Goal: Communication & Community: Answer question/provide support

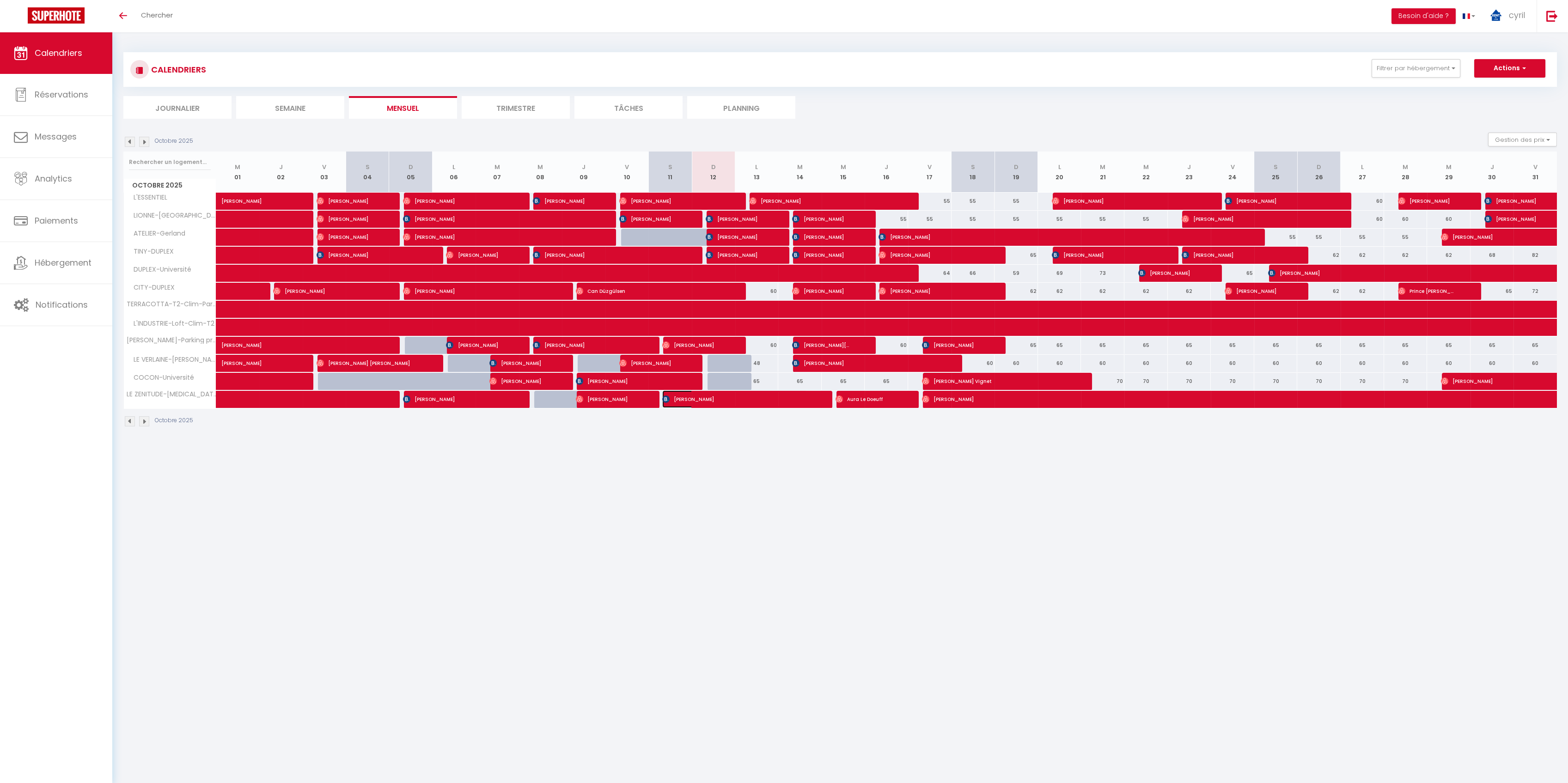
click at [712, 398] on span "[PERSON_NAME]" at bounding box center [735, 399] width 145 height 17
select select "OK"
select select "KO"
select select "0"
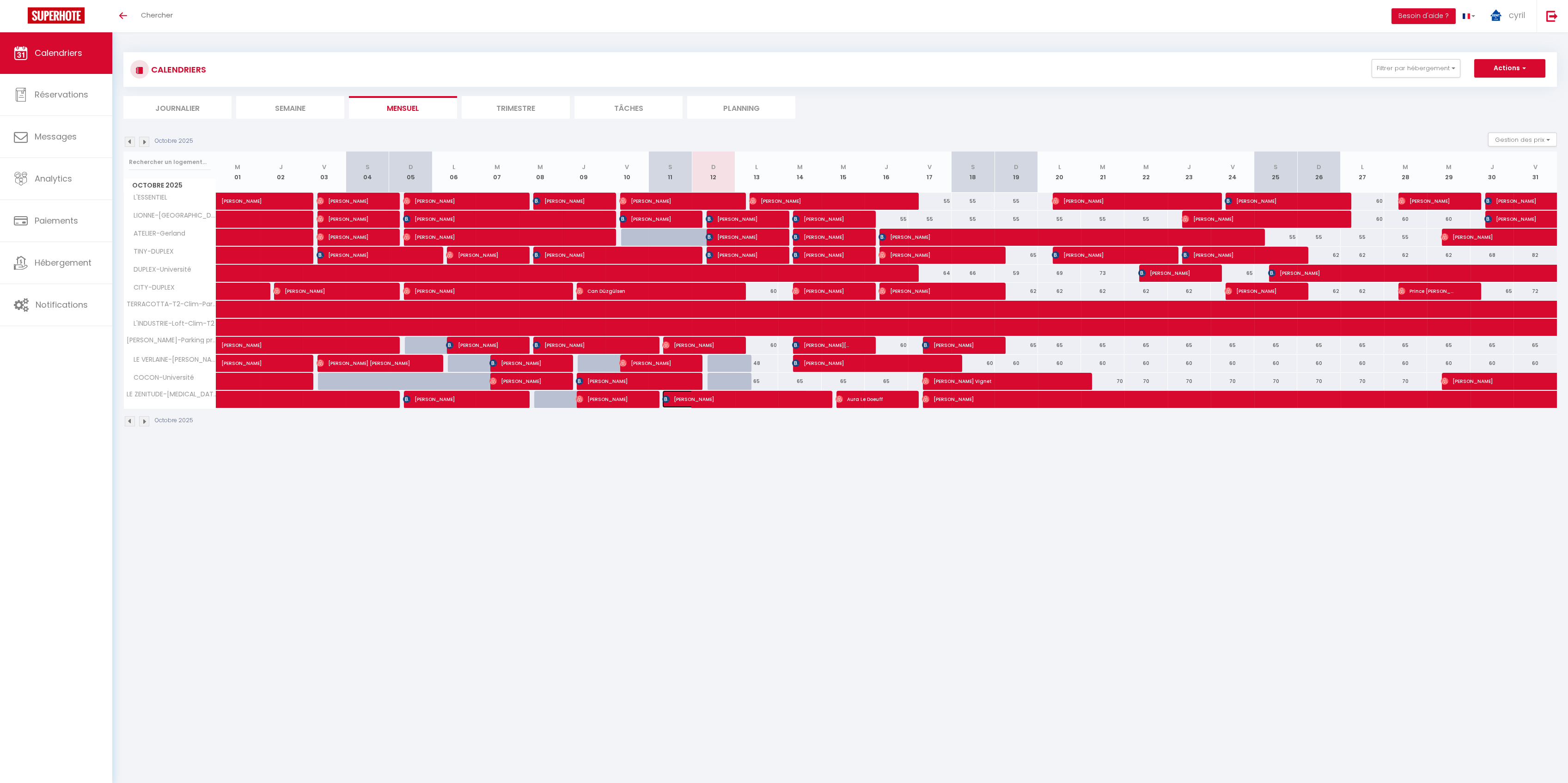
select select "1"
select select
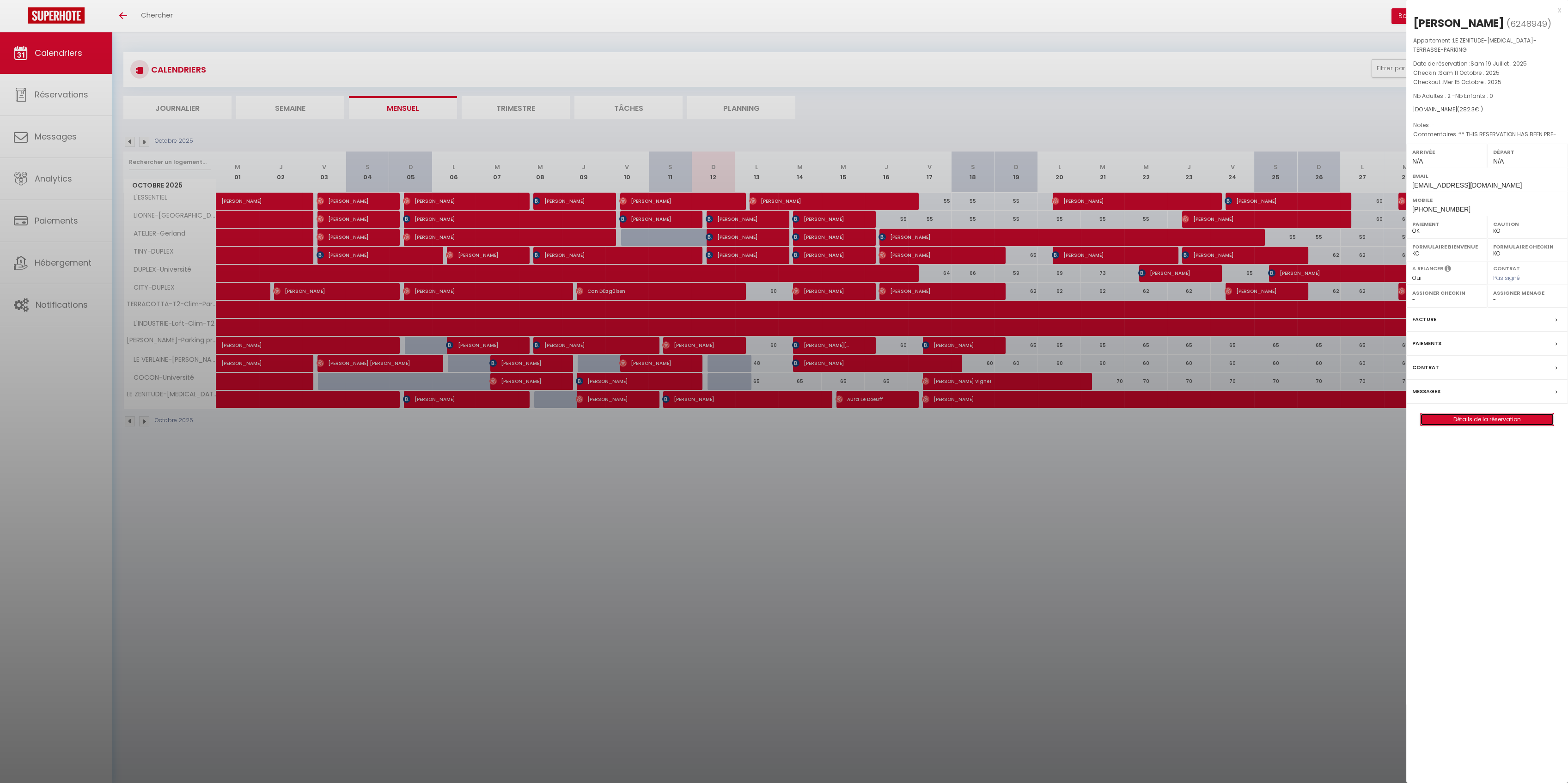
click at [1478, 414] on link "Détails de la réservation" at bounding box center [1487, 420] width 133 height 12
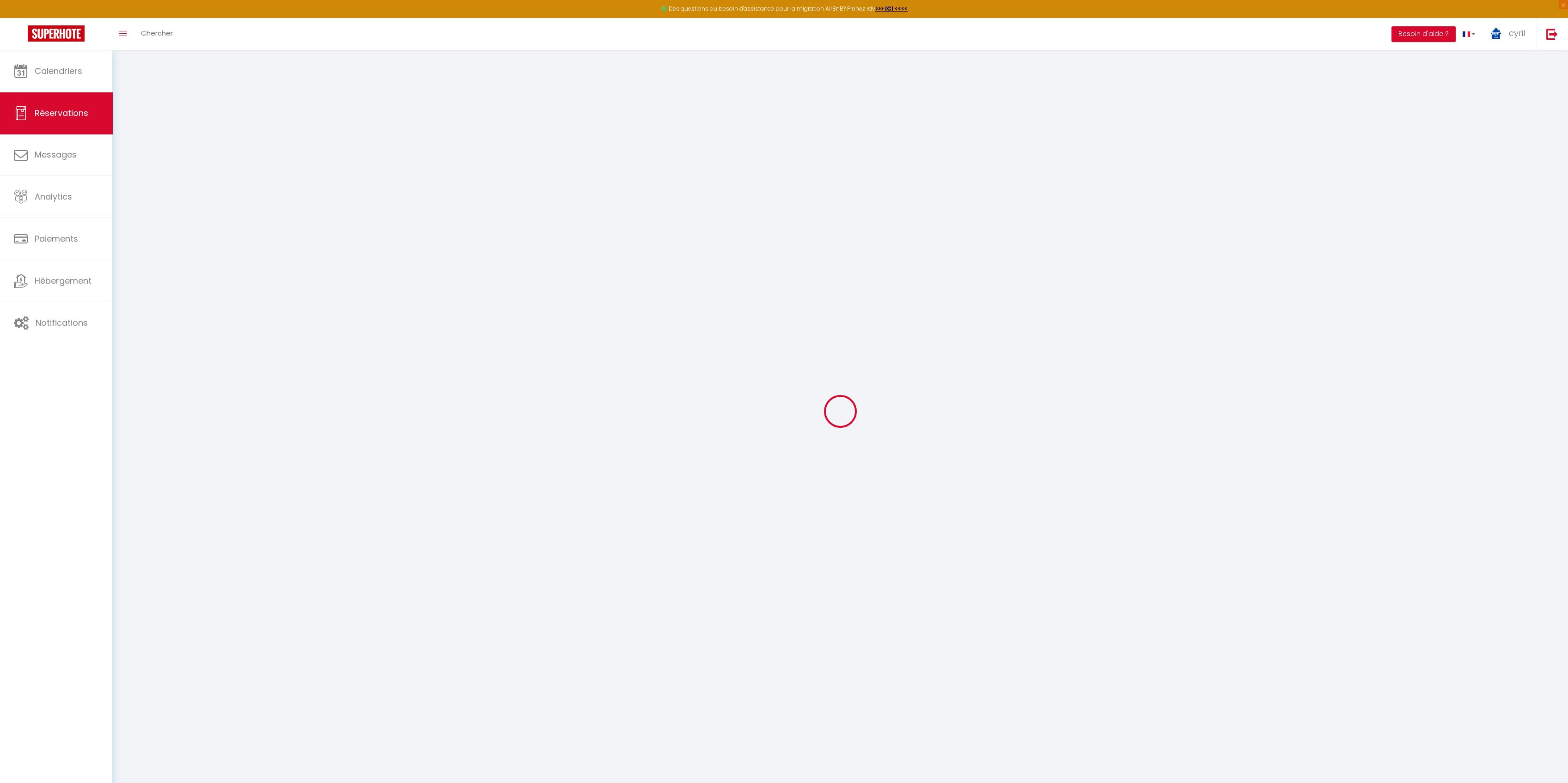
type input "Savajano"
type input "[PERSON_NAME]"
type input "[EMAIL_ADDRESS][DOMAIN_NAME]"
type input "[PHONE_NUMBER]"
type input "."
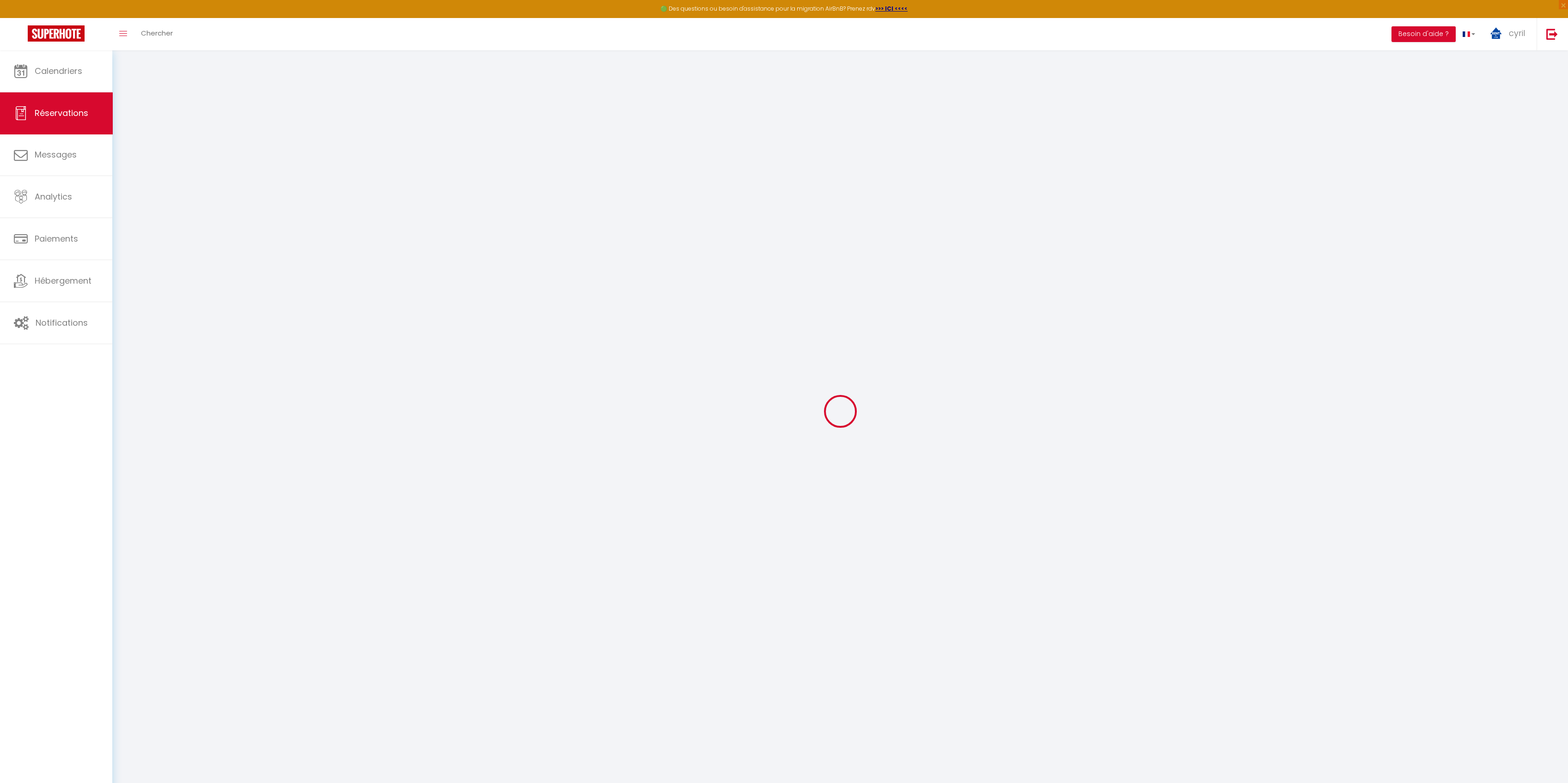
select select "FR"
type input "46.35"
type input "3.82"
select select "45598"
select select "1"
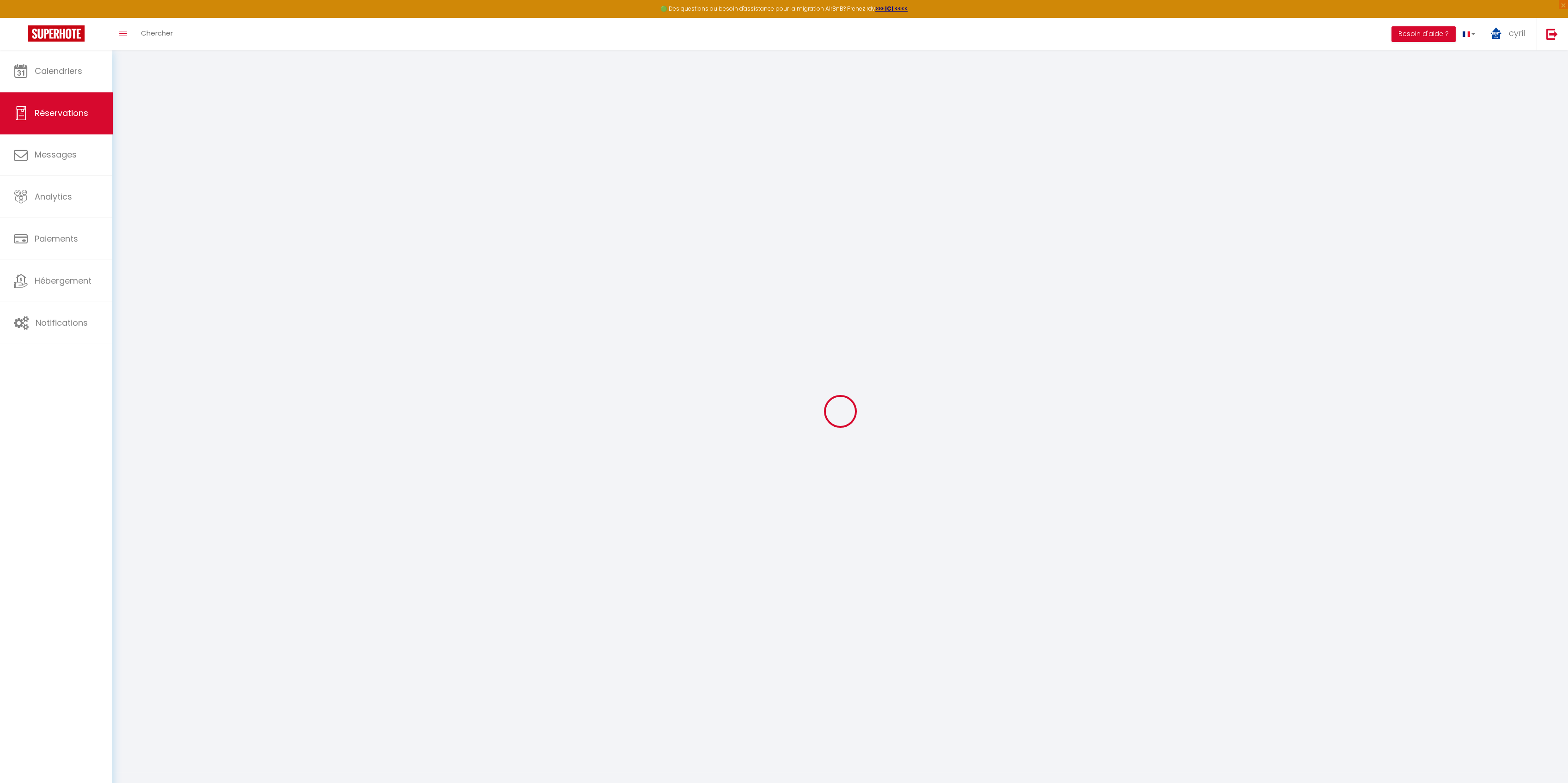
select select
type input "2"
select select "12"
select select
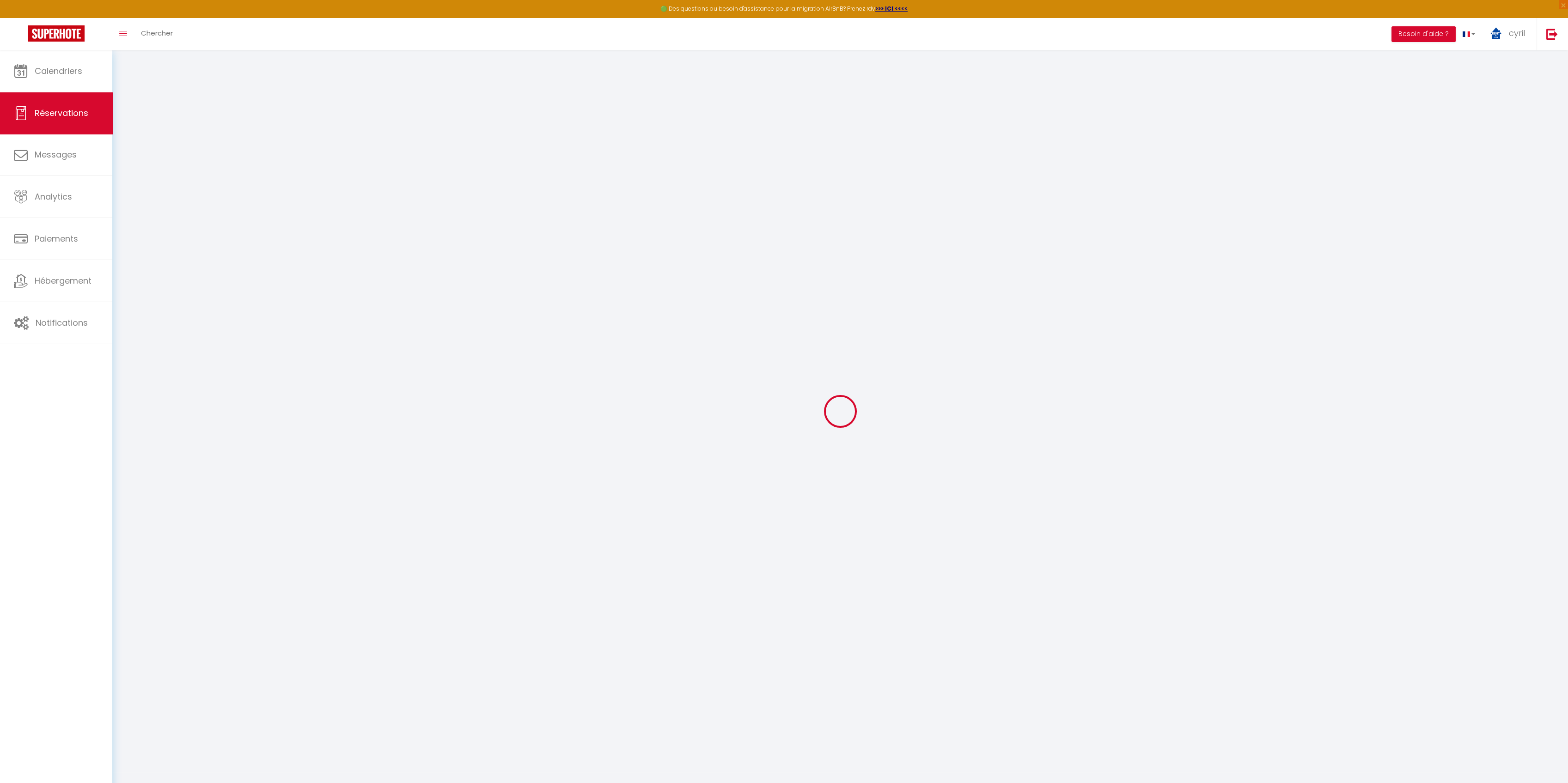
type input "223.62"
checkbox input "false"
type input "0"
select select "2"
type input "0"
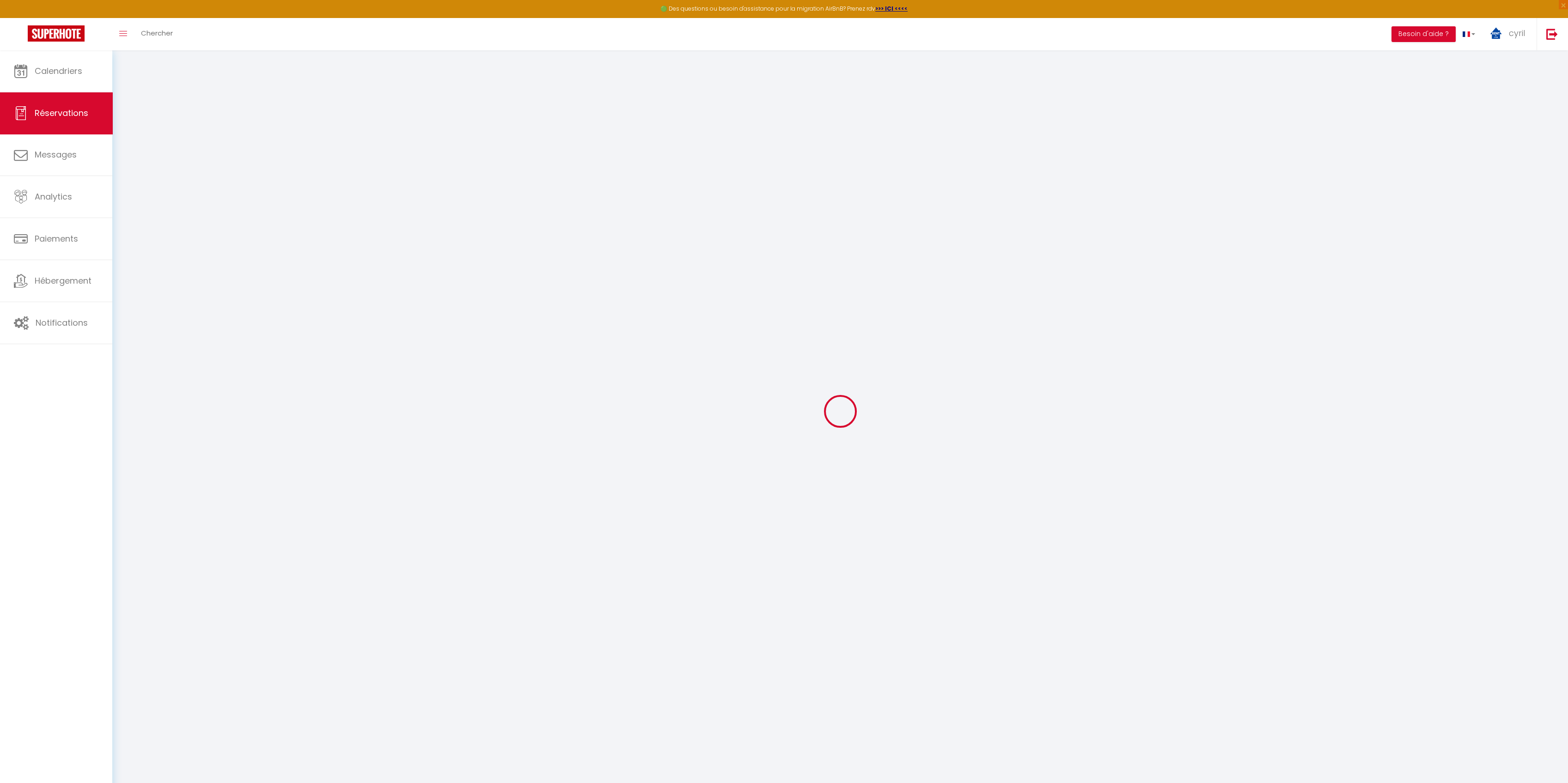
type input "0"
select select
select select "14"
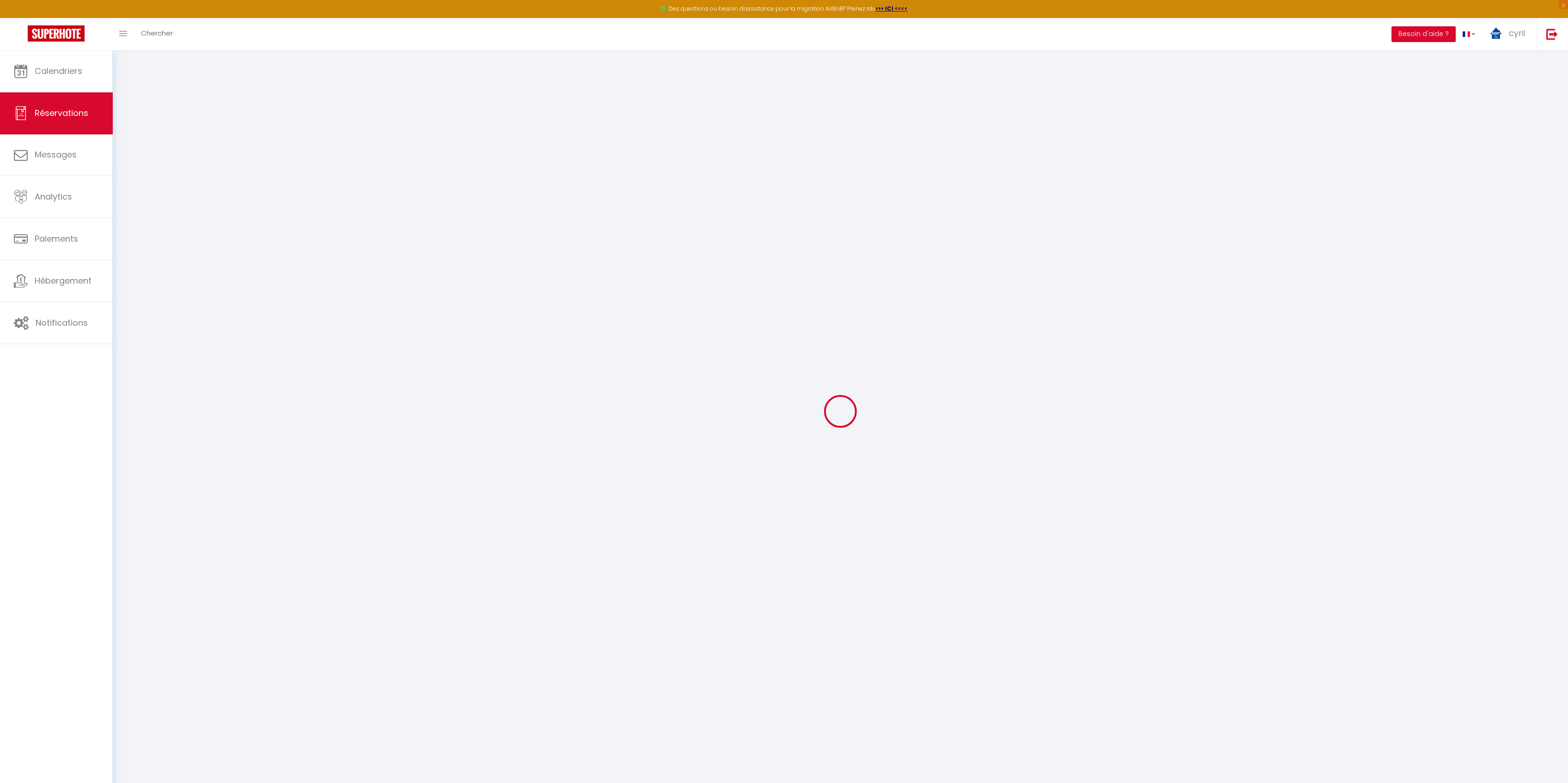
checkbox input "false"
select select
checkbox input "false"
select select
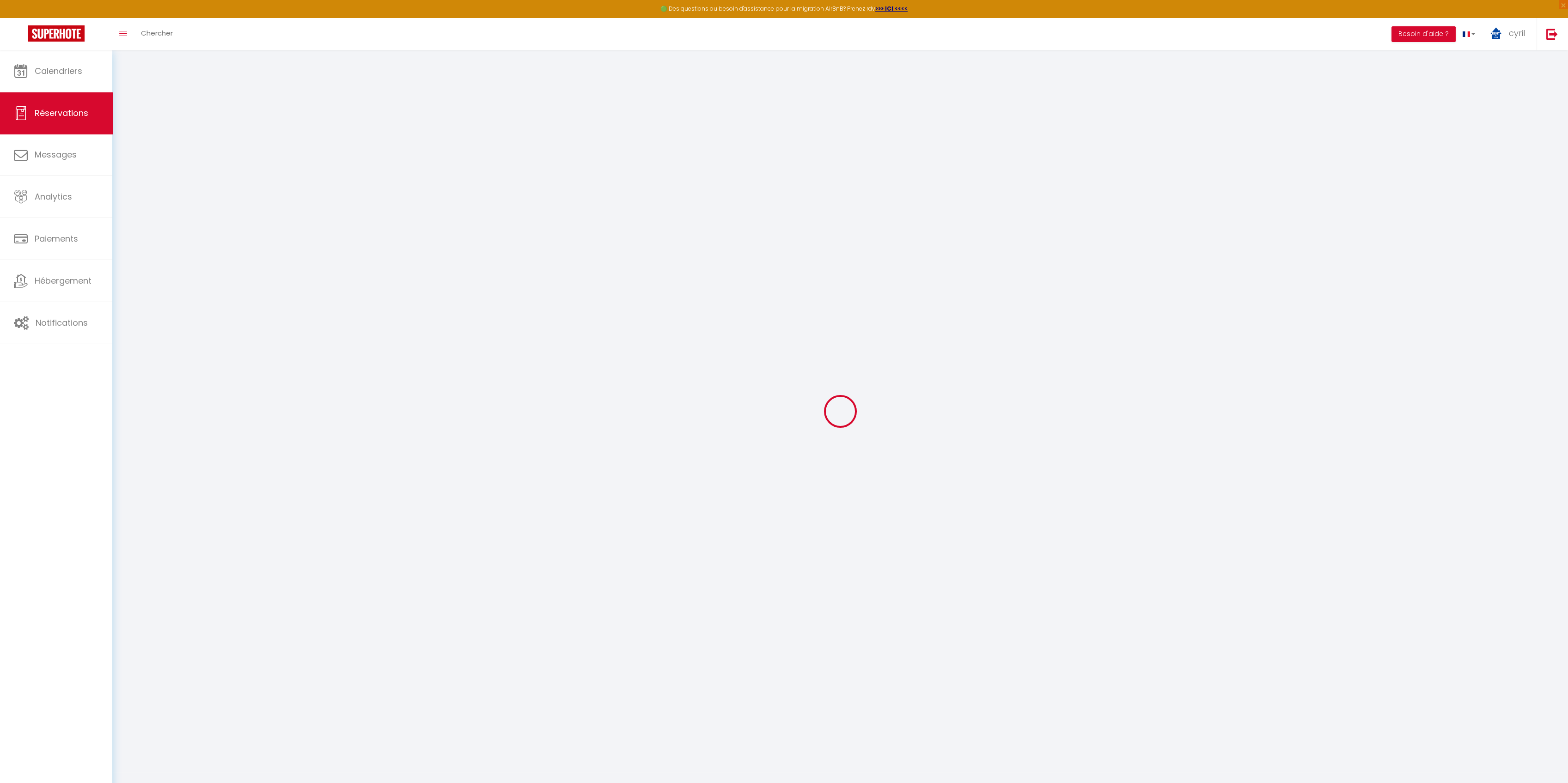
select select
checkbox input "false"
type textarea "** THIS RESERVATION HAS BEEN PRE-PAID ** BOOKING NOTE : Payment charge is EUR 3…"
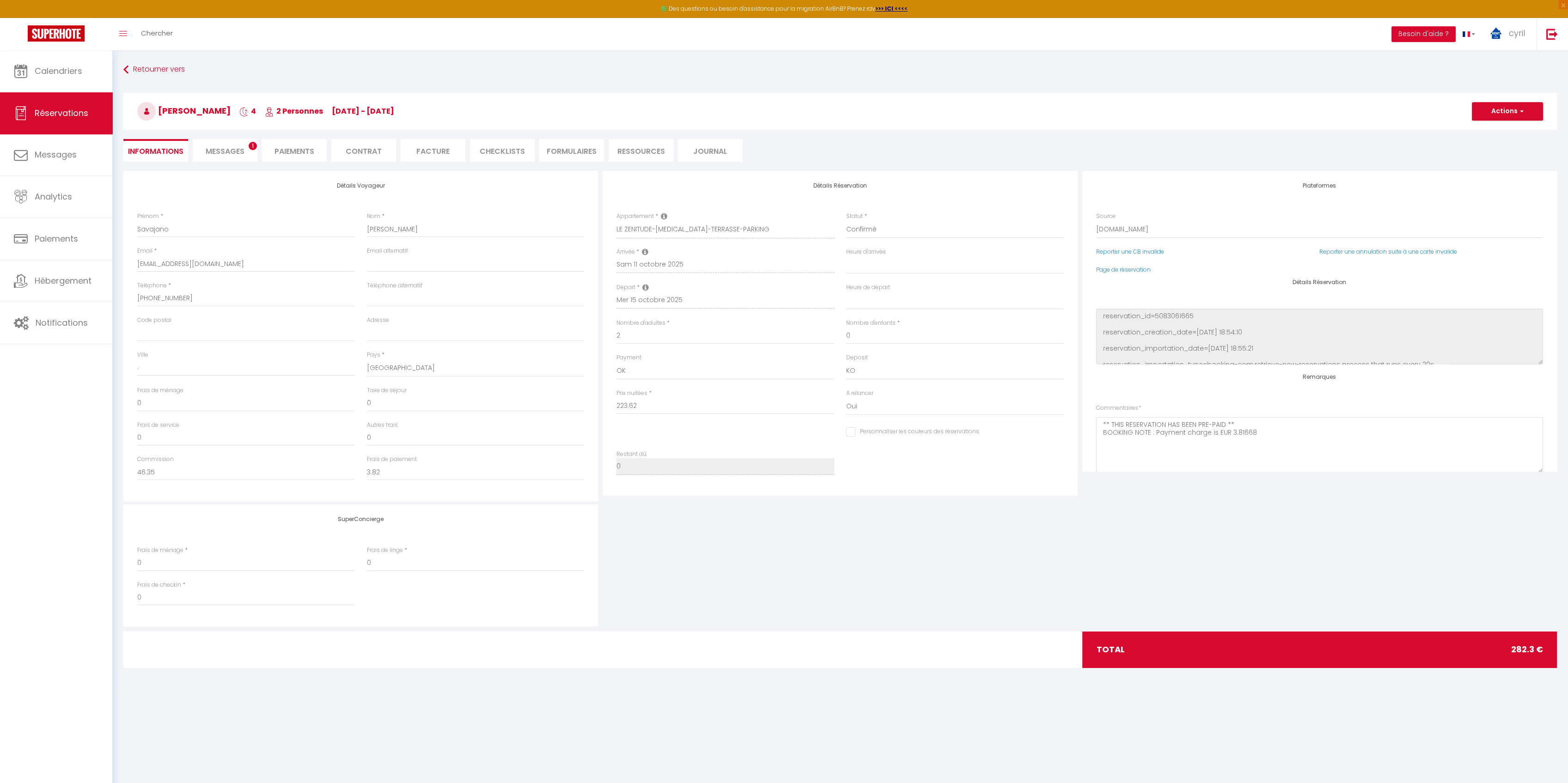
type input "49"
type input "9.68"
select select
checkbox input "false"
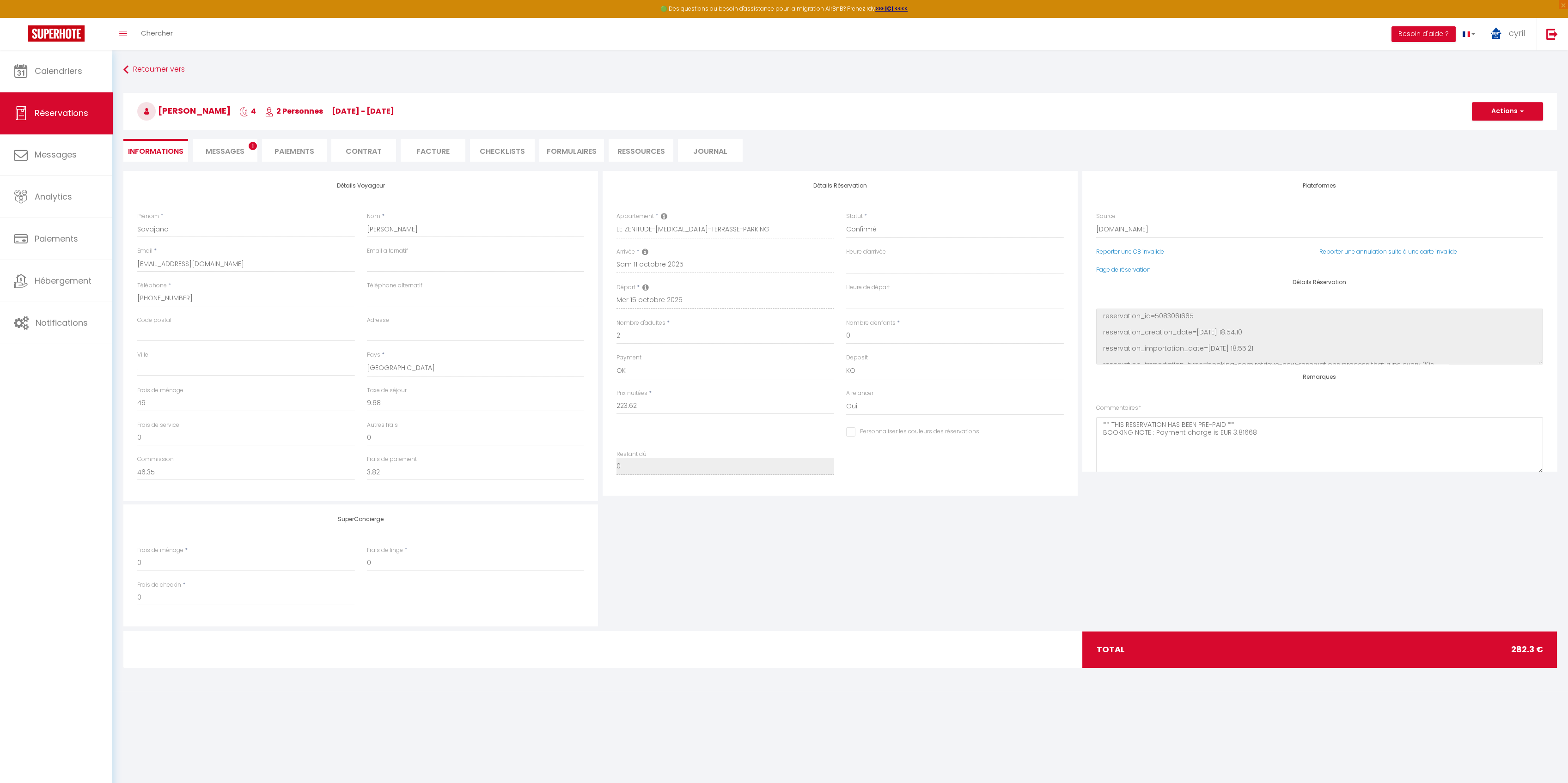
select select
click at [229, 148] on span "Messages" at bounding box center [225, 151] width 39 height 10
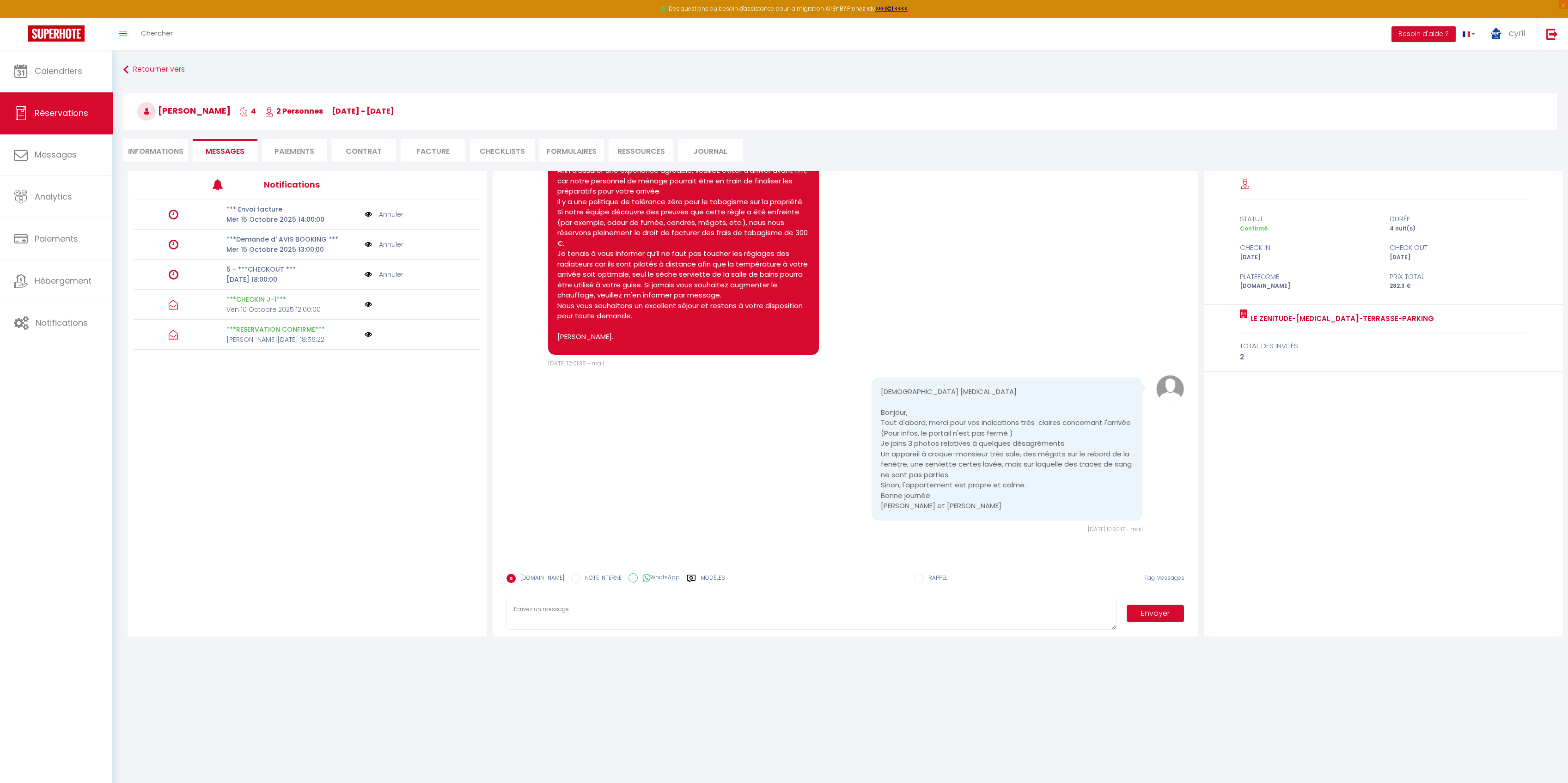
scroll to position [746, 0]
click at [63, 74] on span "Calendriers" at bounding box center [59, 71] width 48 height 12
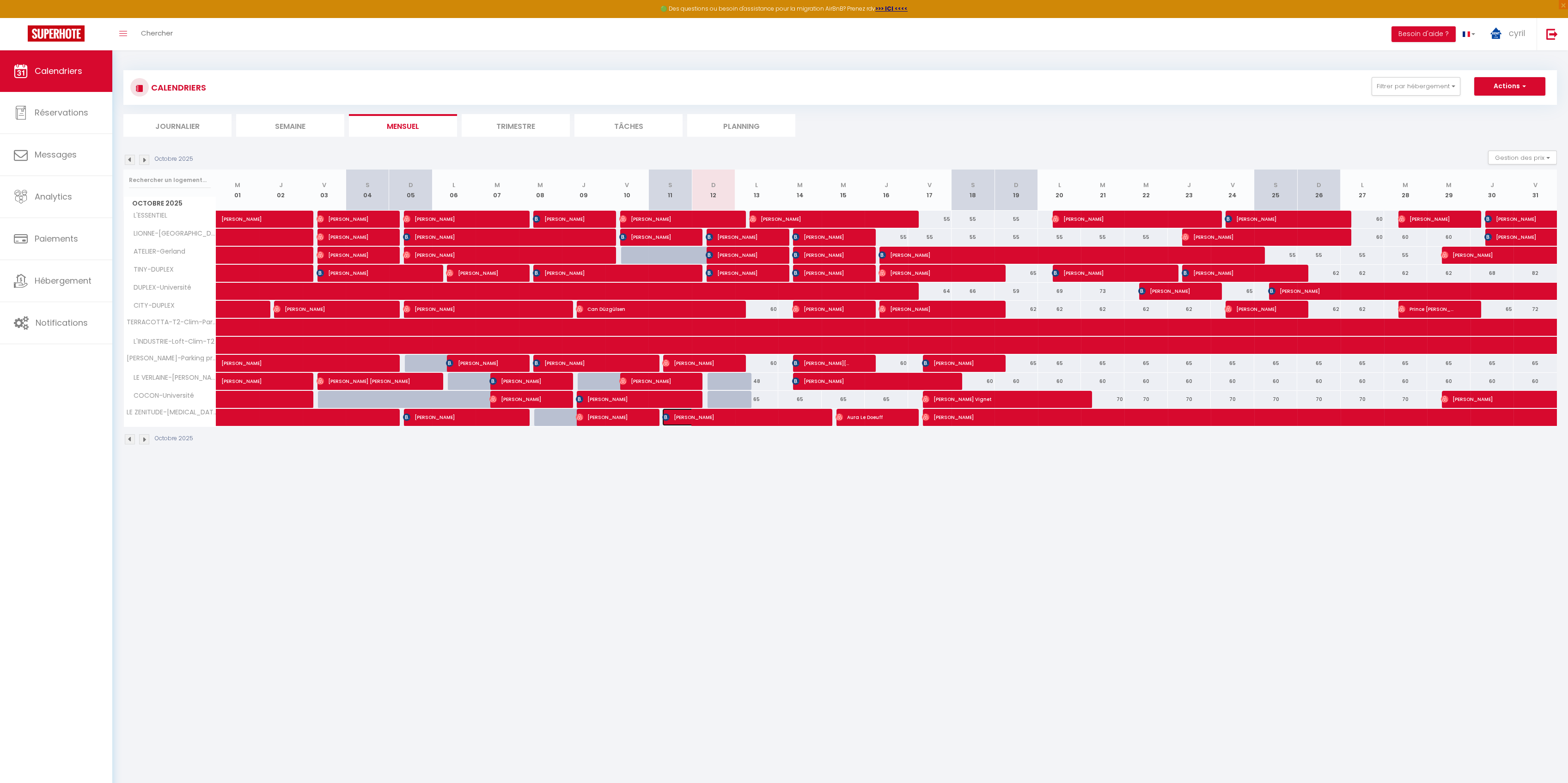
click at [721, 412] on span "[PERSON_NAME]" at bounding box center [735, 417] width 145 height 17
select select "OK"
select select "KO"
select select "0"
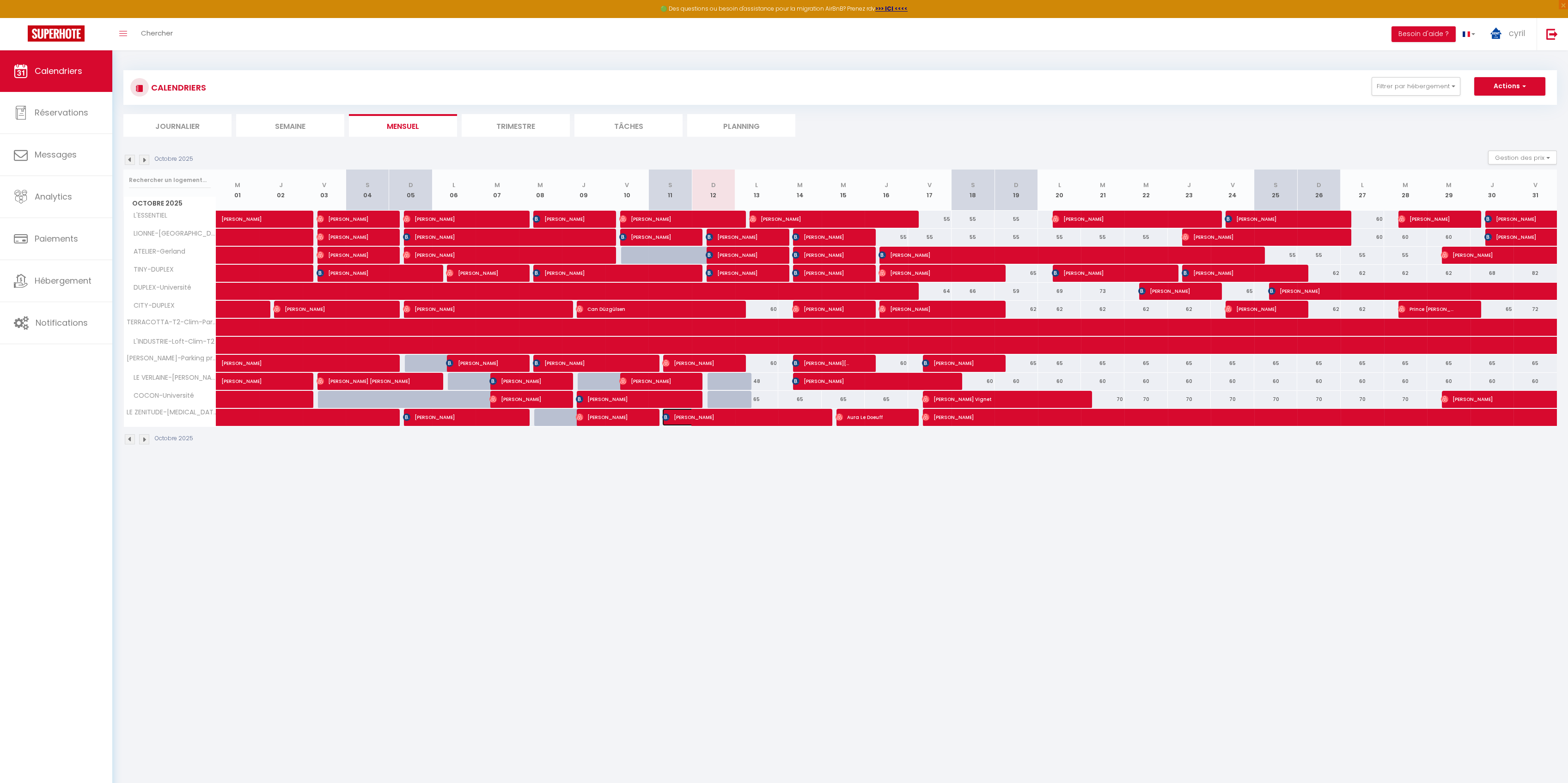
select select "1"
select select
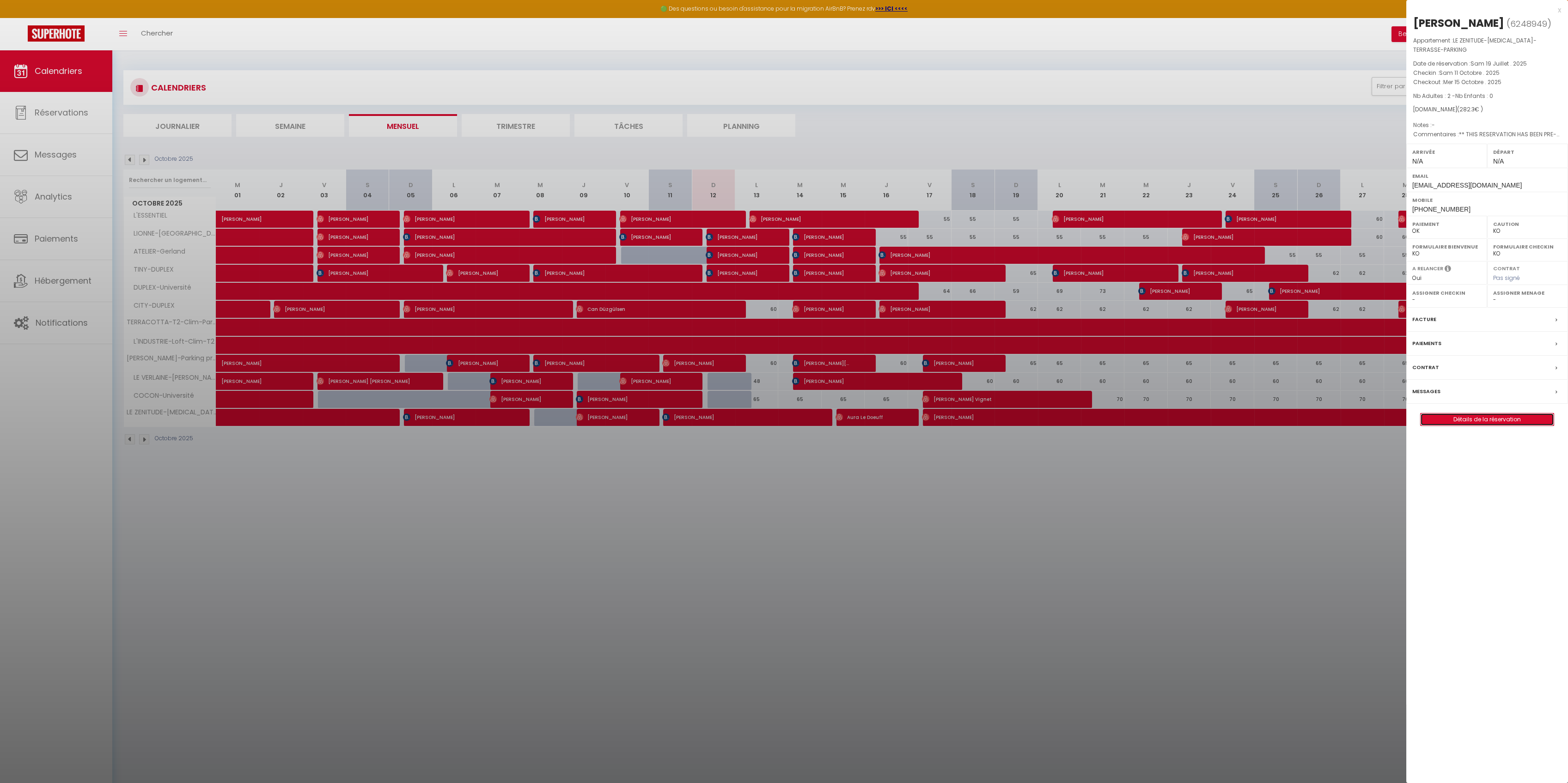
click at [1490, 414] on link "Détails de la réservation" at bounding box center [1487, 420] width 133 height 12
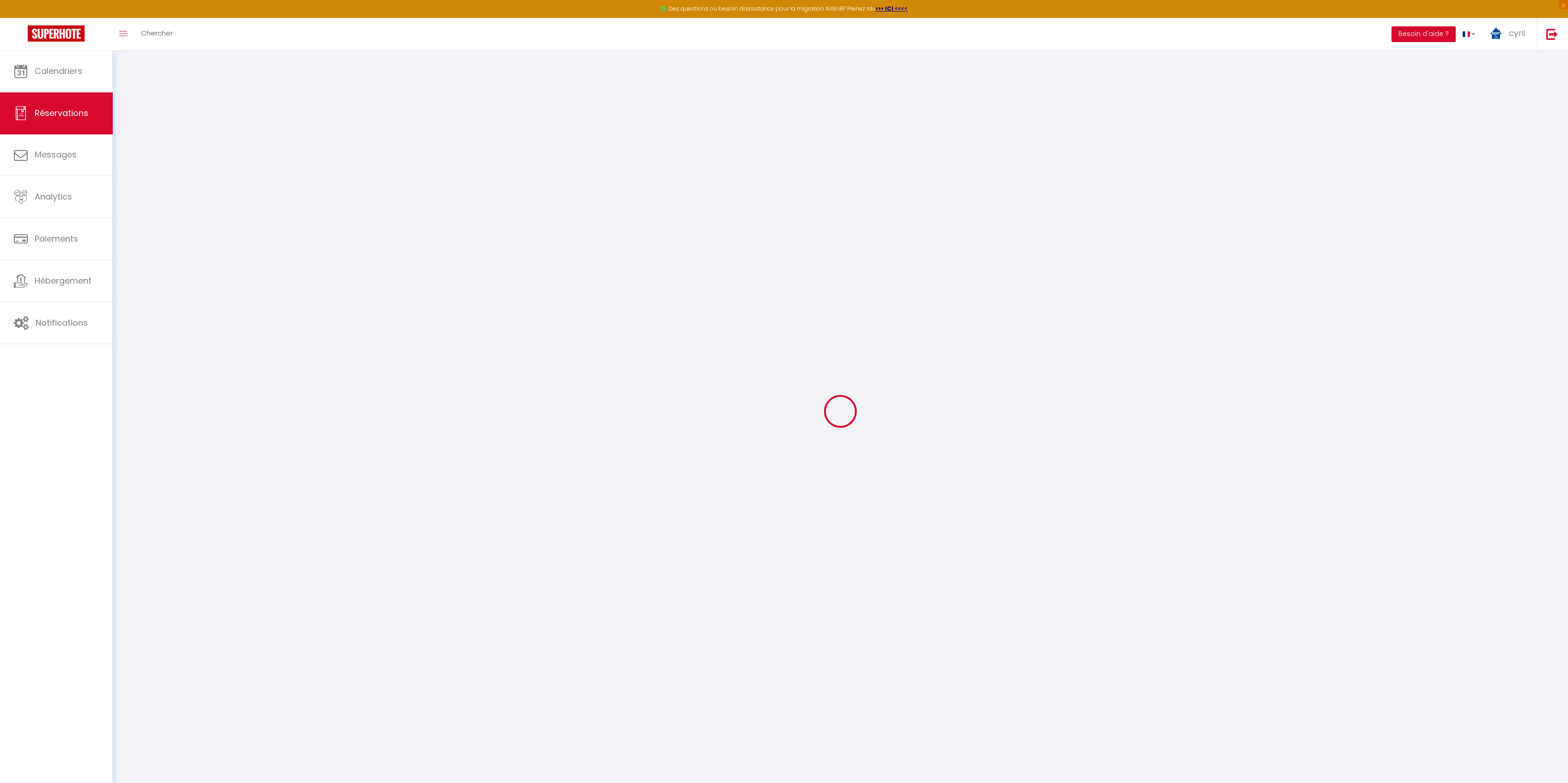
select select
checkbox input "false"
type textarea "** THIS RESERVATION HAS BEEN PRE-PAID ** BOOKING NOTE : Payment charge is EUR 3…"
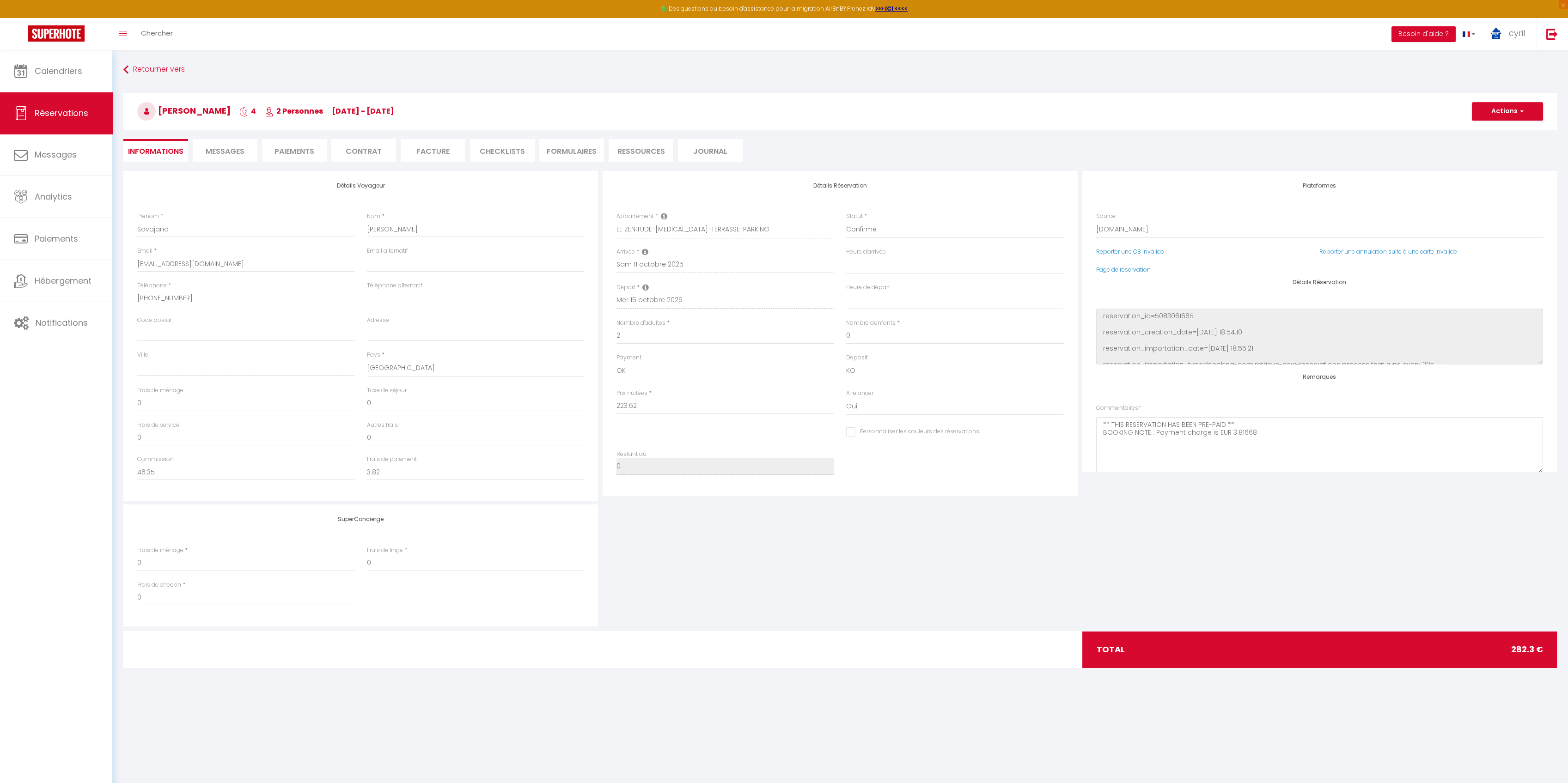
type input "49"
type input "9.68"
select select
checkbox input "false"
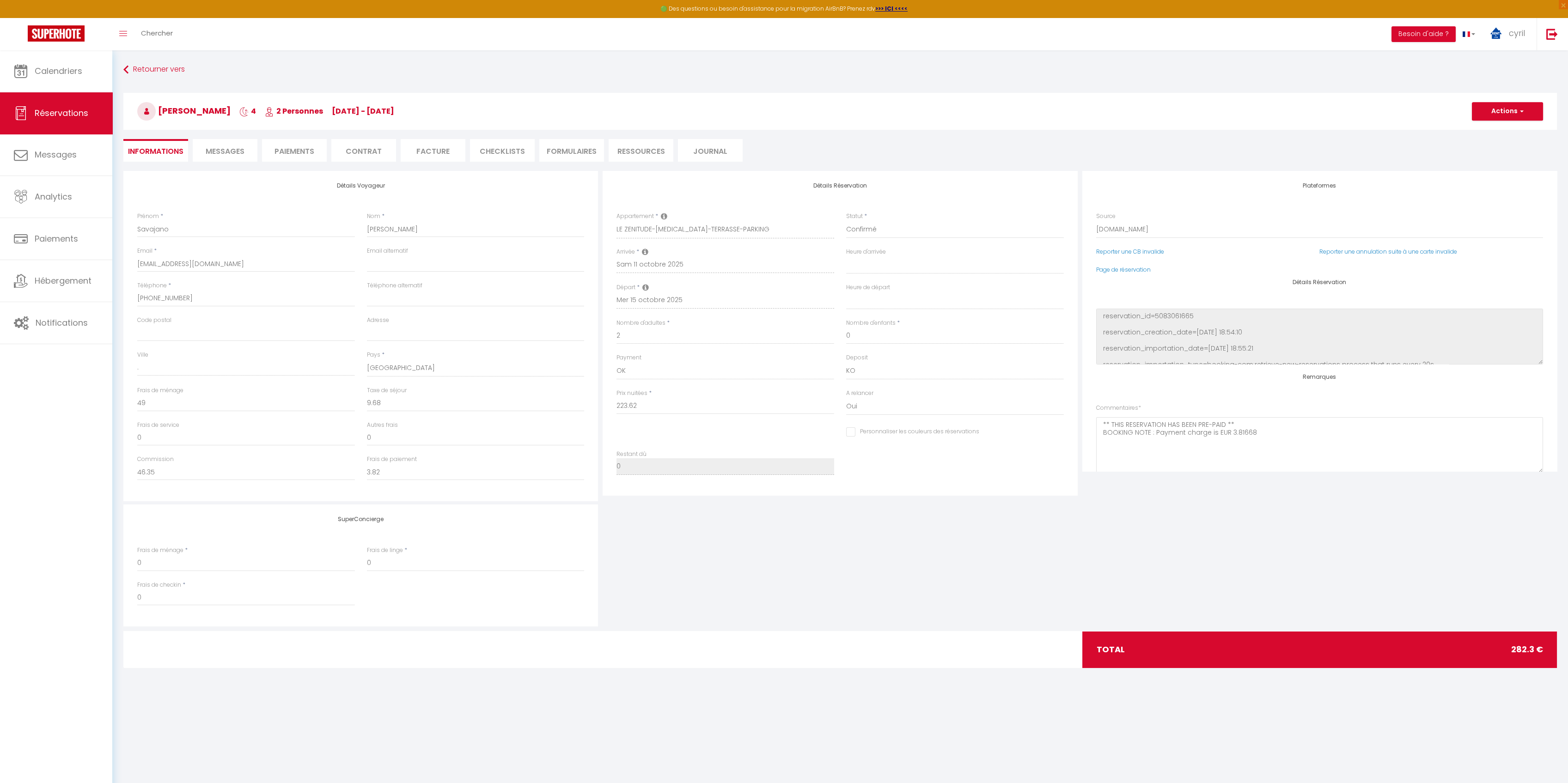
select select
click at [227, 150] on span "Messages" at bounding box center [225, 151] width 39 height 10
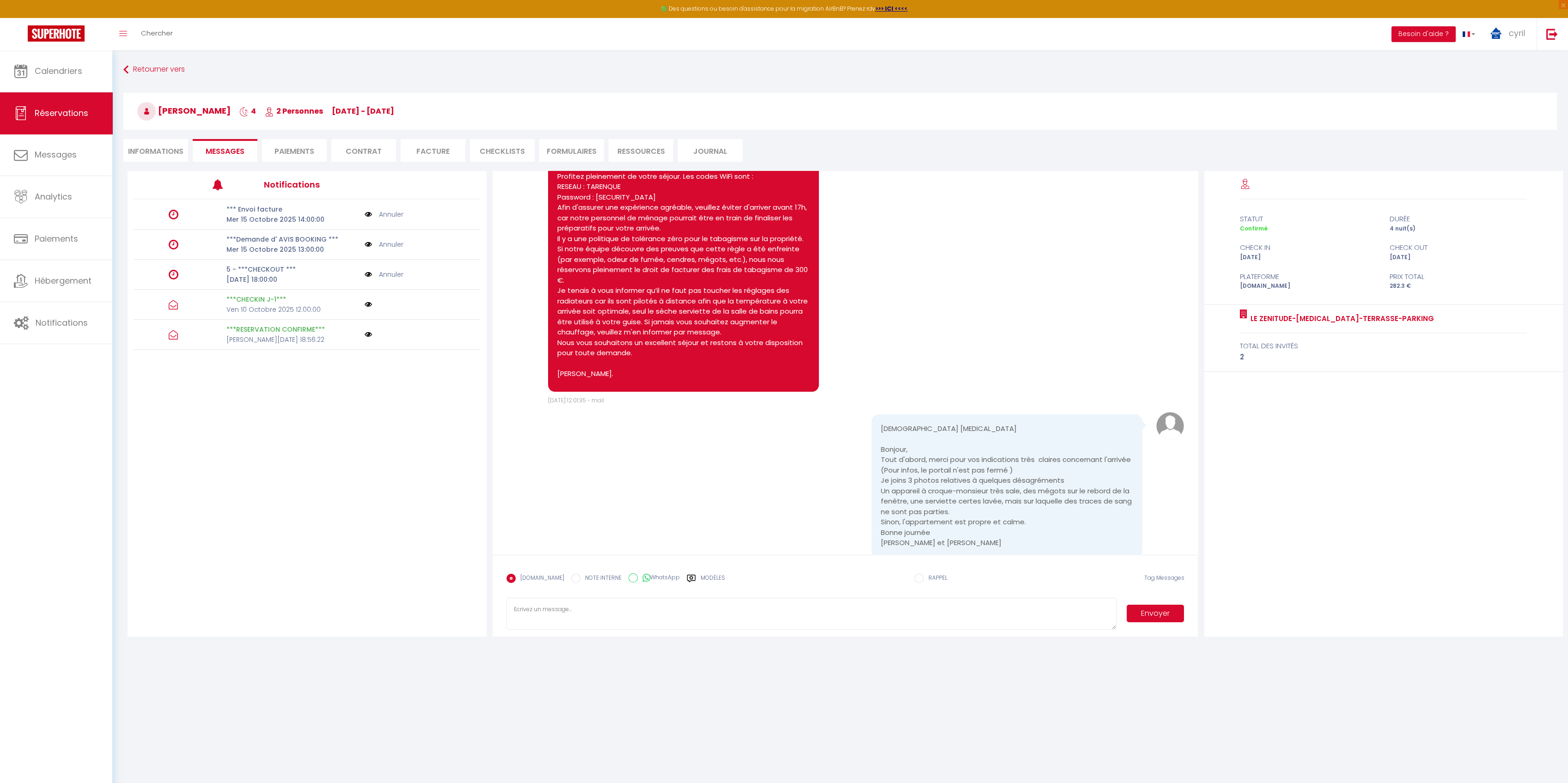
scroll to position [746, 0]
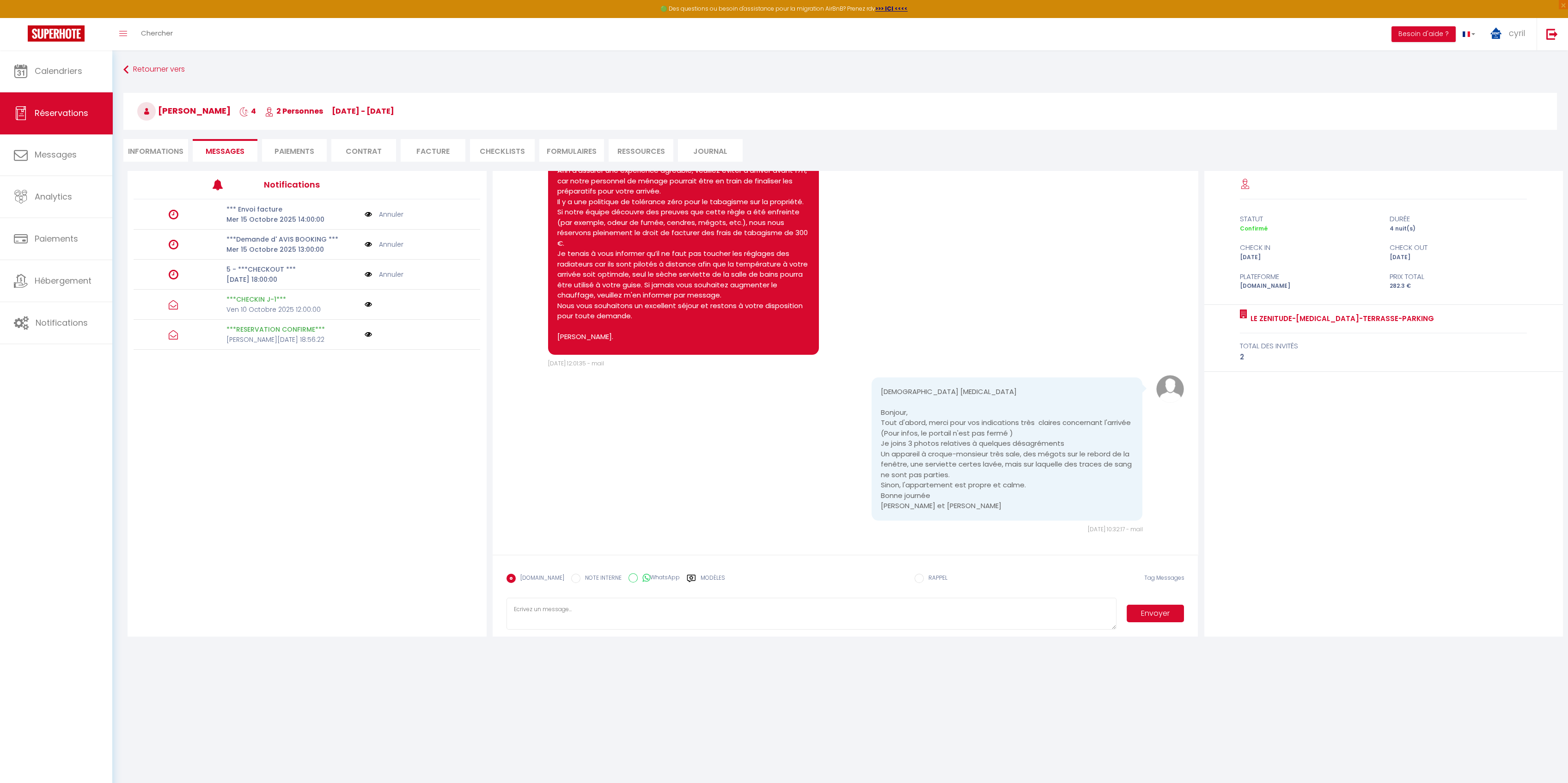
drag, startPoint x: 558, startPoint y: 611, endPoint x: 555, endPoint y: 606, distance: 5.8
click at [555, 610] on textarea at bounding box center [811, 614] width 610 height 32
click at [667, 612] on textarea "Bonjour, merçi pour votre retour, j'en informe immédiatment la société de ménag…" at bounding box center [811, 614] width 610 height 32
click at [662, 608] on textarea "Bonjour, merçi pour votre retour, j'en informe immédiatment la société de ménag…" at bounding box center [811, 614] width 610 height 32
click at [664, 608] on textarea "Bonjour, merçi pour votre retour, j'en informe immédiatment la société de ménag…" at bounding box center [811, 614] width 610 height 32
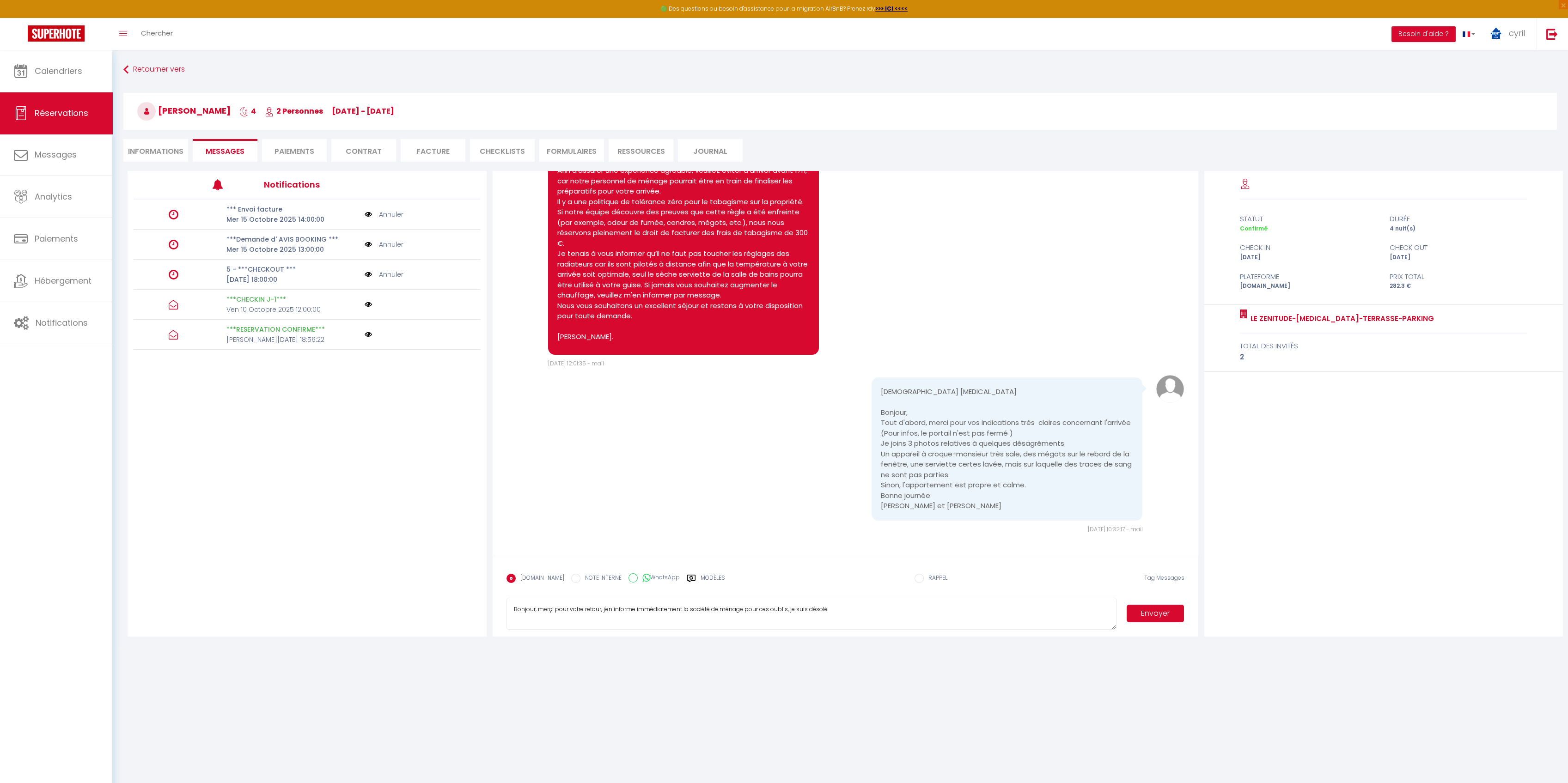
click at [831, 607] on textarea "Bonjour, merçi pour votre retour, j'en informe immédiatement la société de ména…" at bounding box center [811, 614] width 610 height 32
drag, startPoint x: 835, startPoint y: 604, endPoint x: 523, endPoint y: 610, distance: 312.1
click at [508, 609] on textarea "Bonjour, merçi pour votre retour, j'en informe immédiatement la société de ména…" at bounding box center [811, 614] width 610 height 32
type textarea "Bonjour, merçi pour votre retour, j'en informe immédiatement la société de ména…"
drag, startPoint x: 855, startPoint y: 608, endPoint x: 513, endPoint y: 614, distance: 342.1
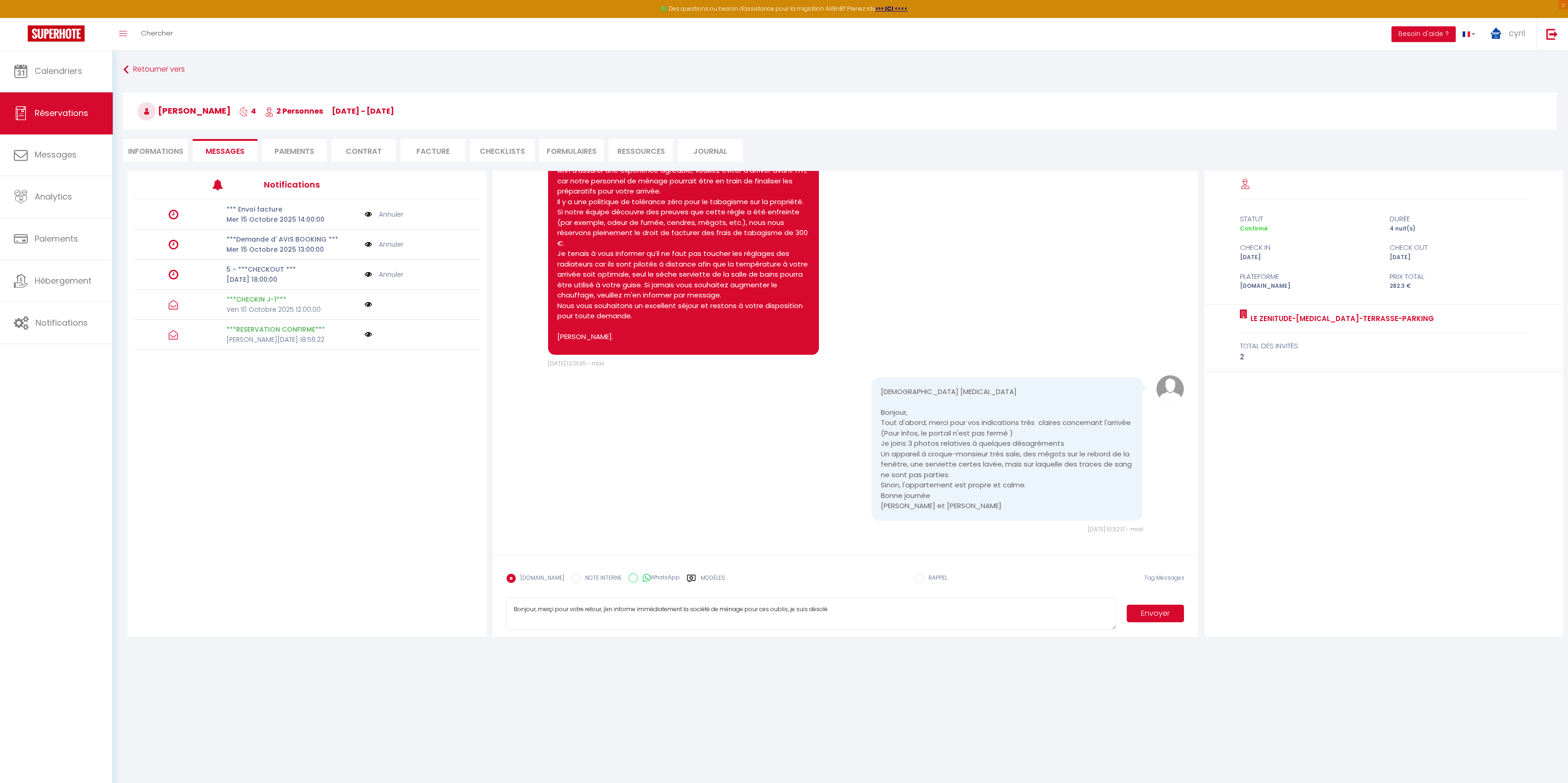
click at [513, 614] on textarea "Bonjour, merçi pour votre retour, j'en informe immédiatement la société de ména…" at bounding box center [811, 614] width 610 height 32
paste textarea "Bonjour, merci beaucoup pour votre retour. J’en informe immédiatement la sociét…"
type textarea "Bonjour, merci beaucoup pour votre retour. J’en informe immédiatement la sociét…"
click at [1157, 615] on button "Envoyer" at bounding box center [1155, 613] width 57 height 17
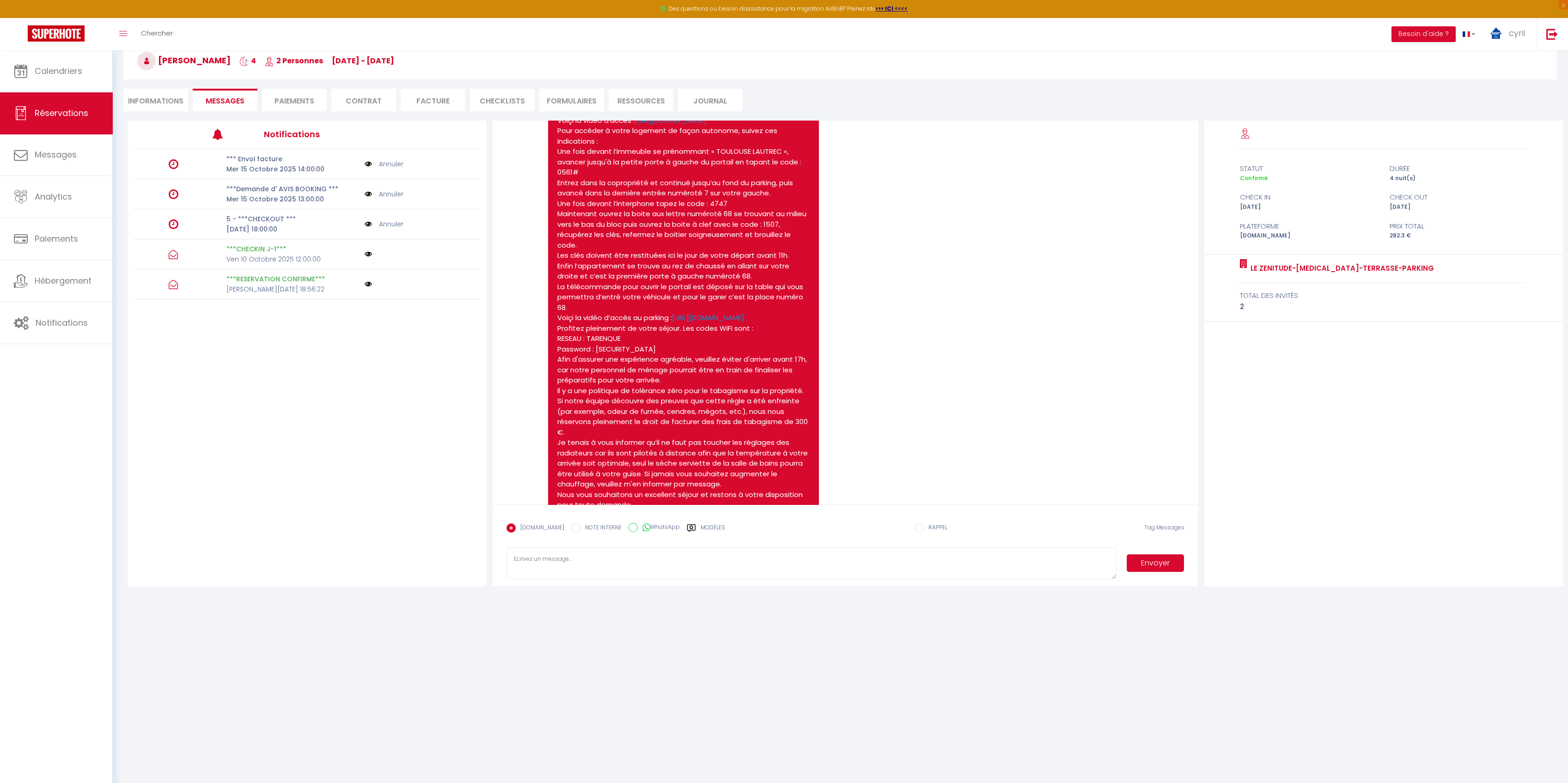
scroll to position [376, 0]
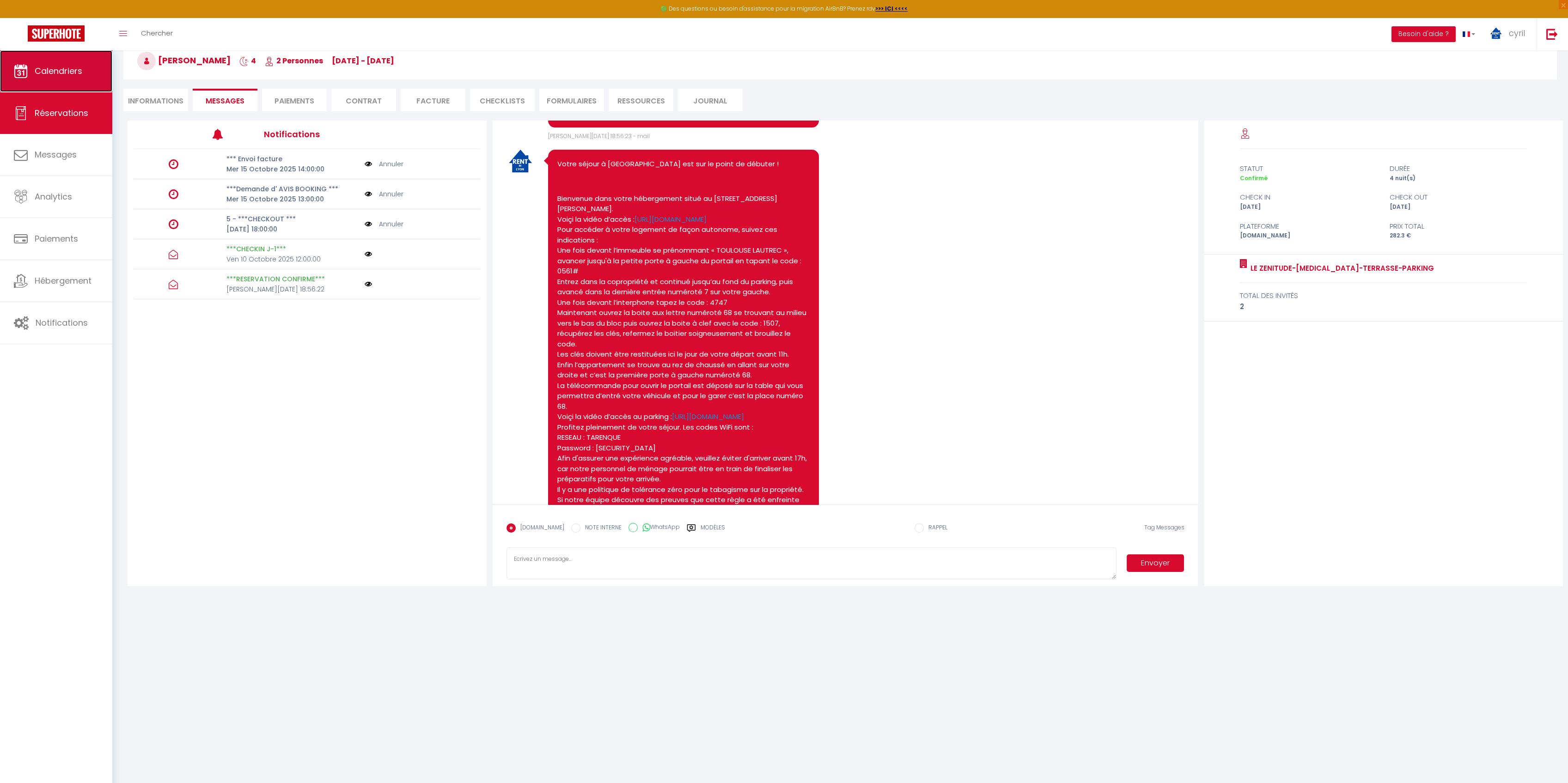
click at [66, 71] on span "Calendriers" at bounding box center [59, 71] width 48 height 12
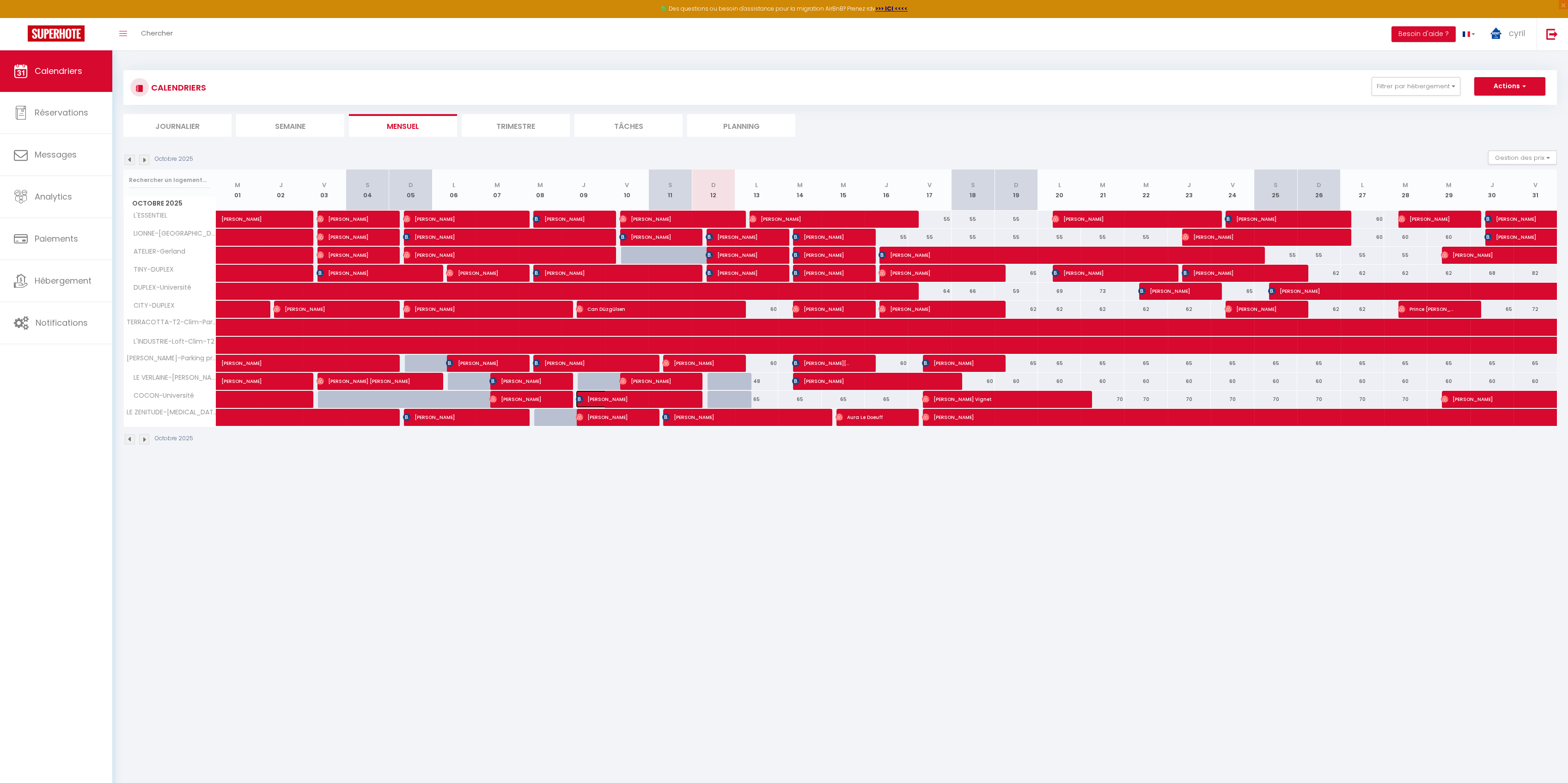
click at [639, 398] on span "[PERSON_NAME]" at bounding box center [626, 399] width 101 height 17
select select "OK"
select select "KO"
select select "1"
select select "0"
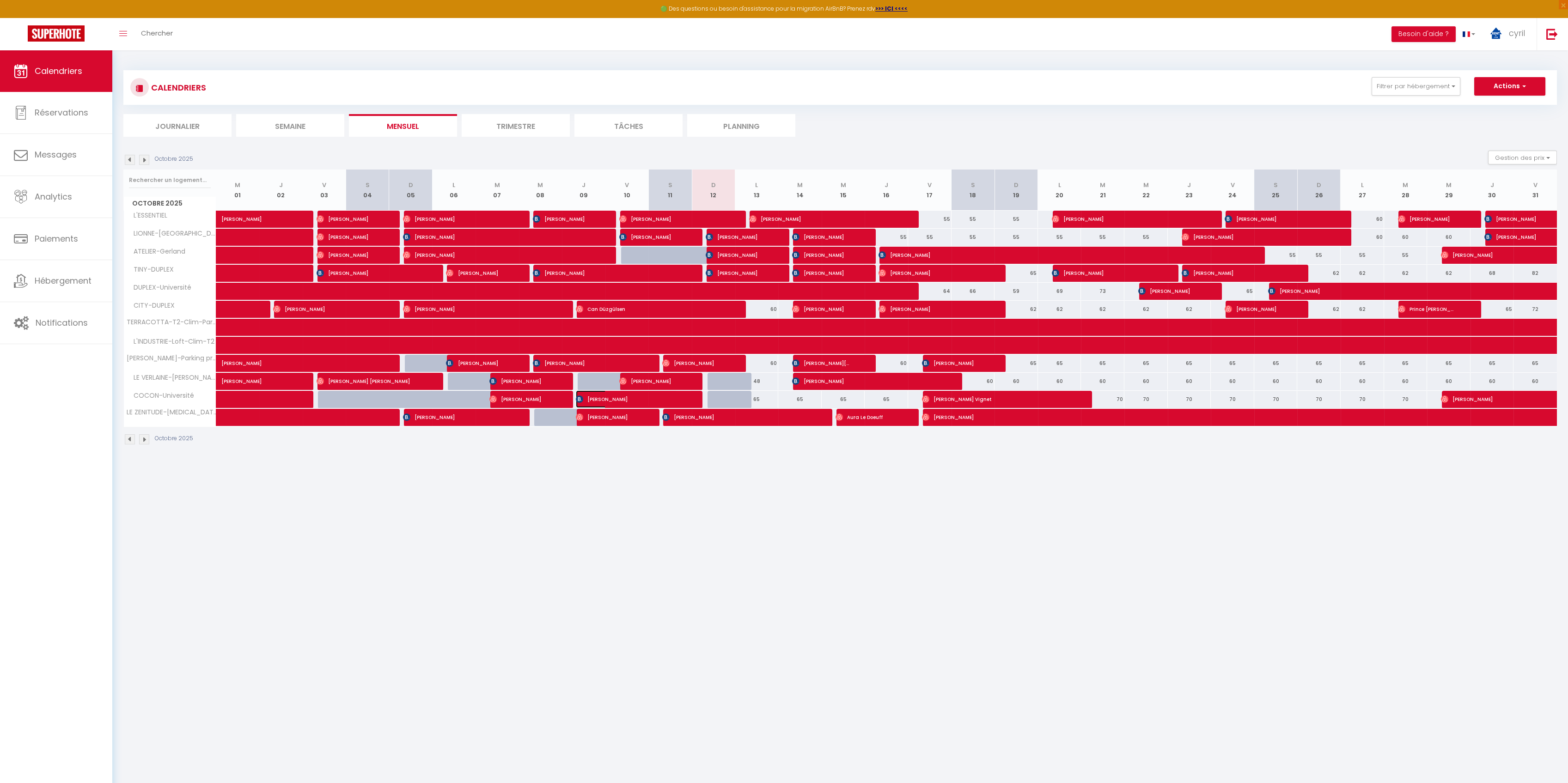
select select "1"
select select
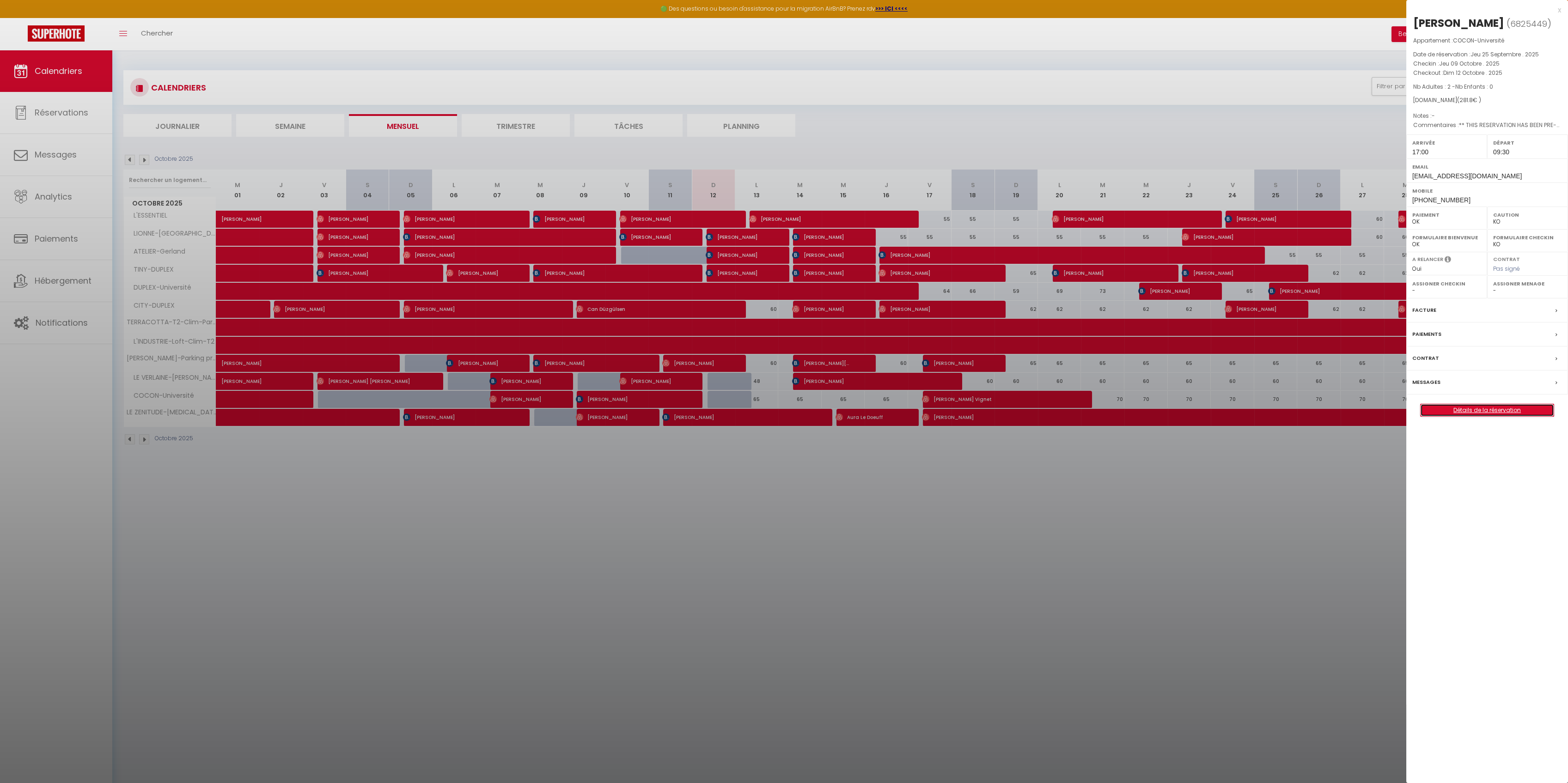
click at [1470, 409] on link "Détails de la réservation" at bounding box center [1487, 410] width 133 height 12
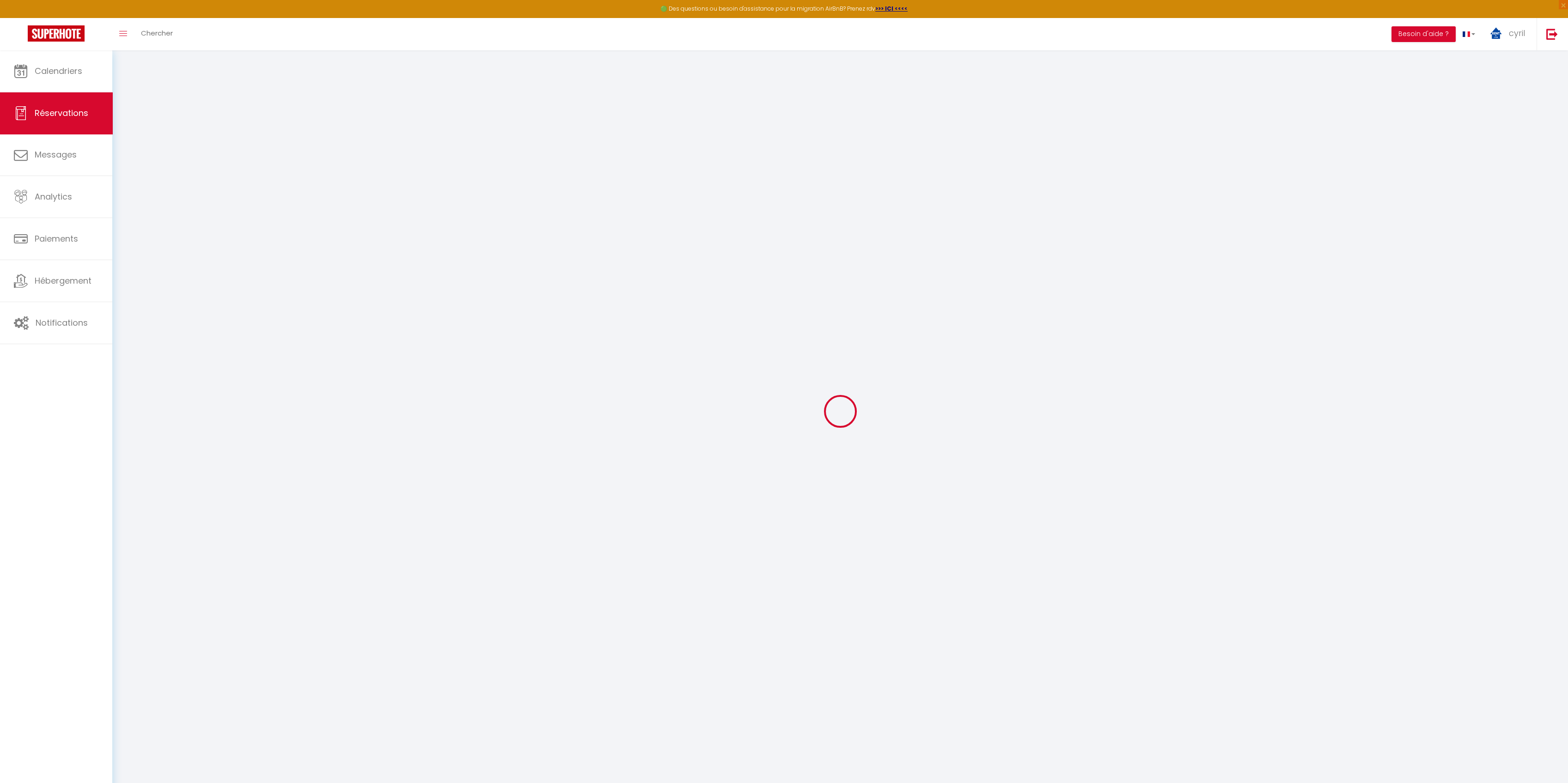
select select
checkbox input "false"
select select
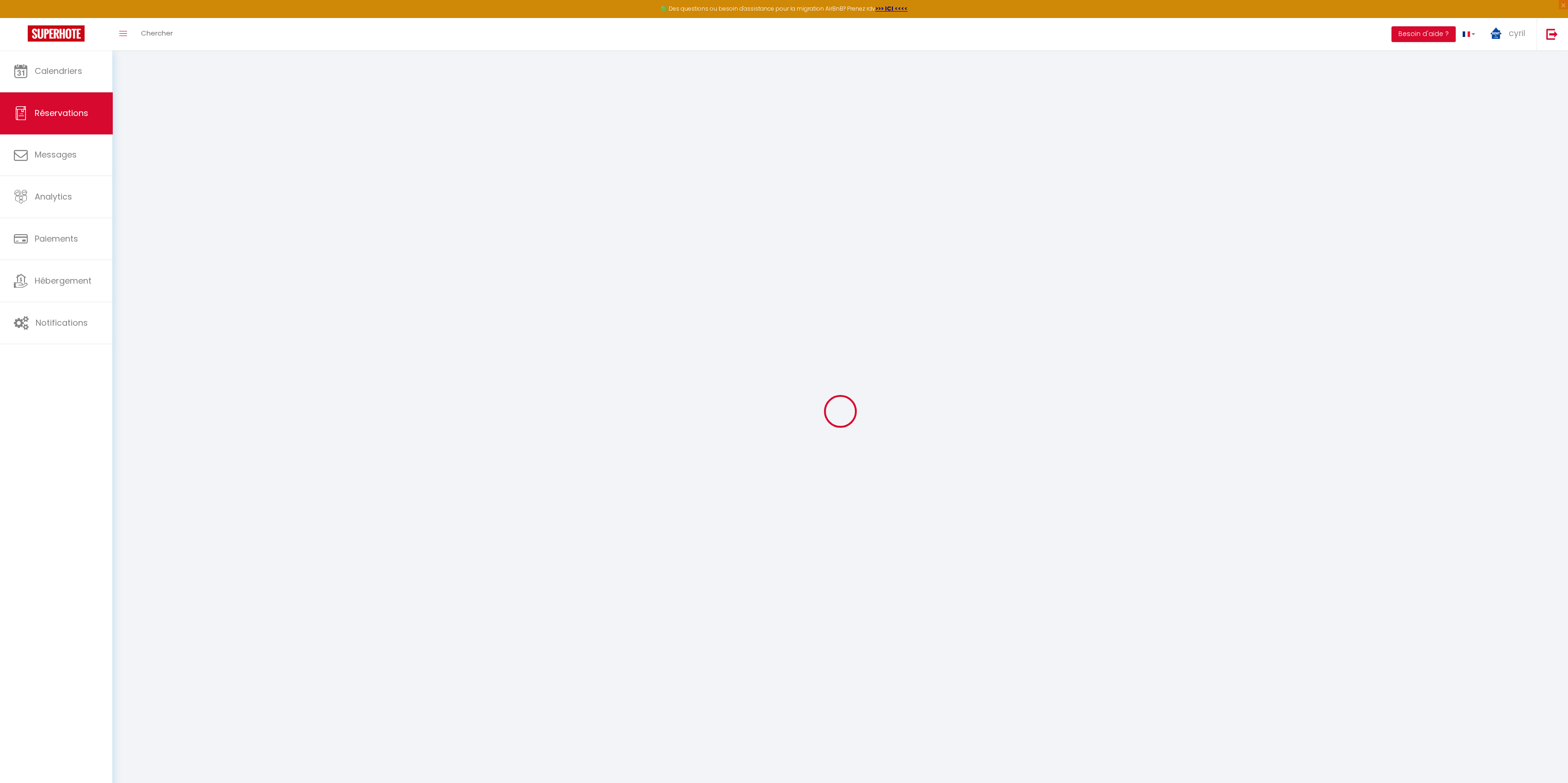
checkbox input "false"
type textarea "** THIS RESERVATION HAS BEEN PRE-PAID ** BOOKING NOTE : Payment charge is EUR 3…"
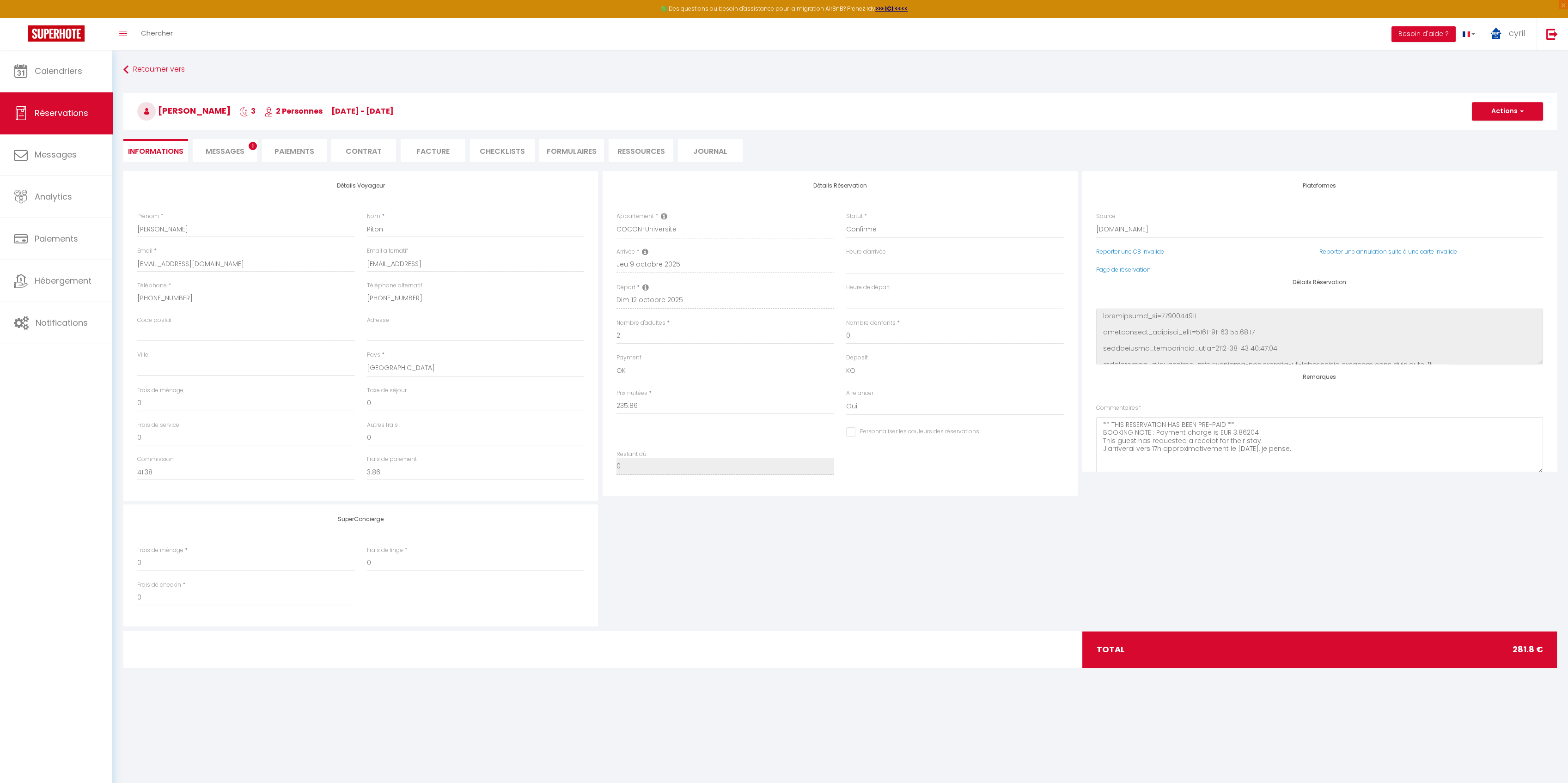
type input "40"
type input "5.94"
select select
checkbox input "false"
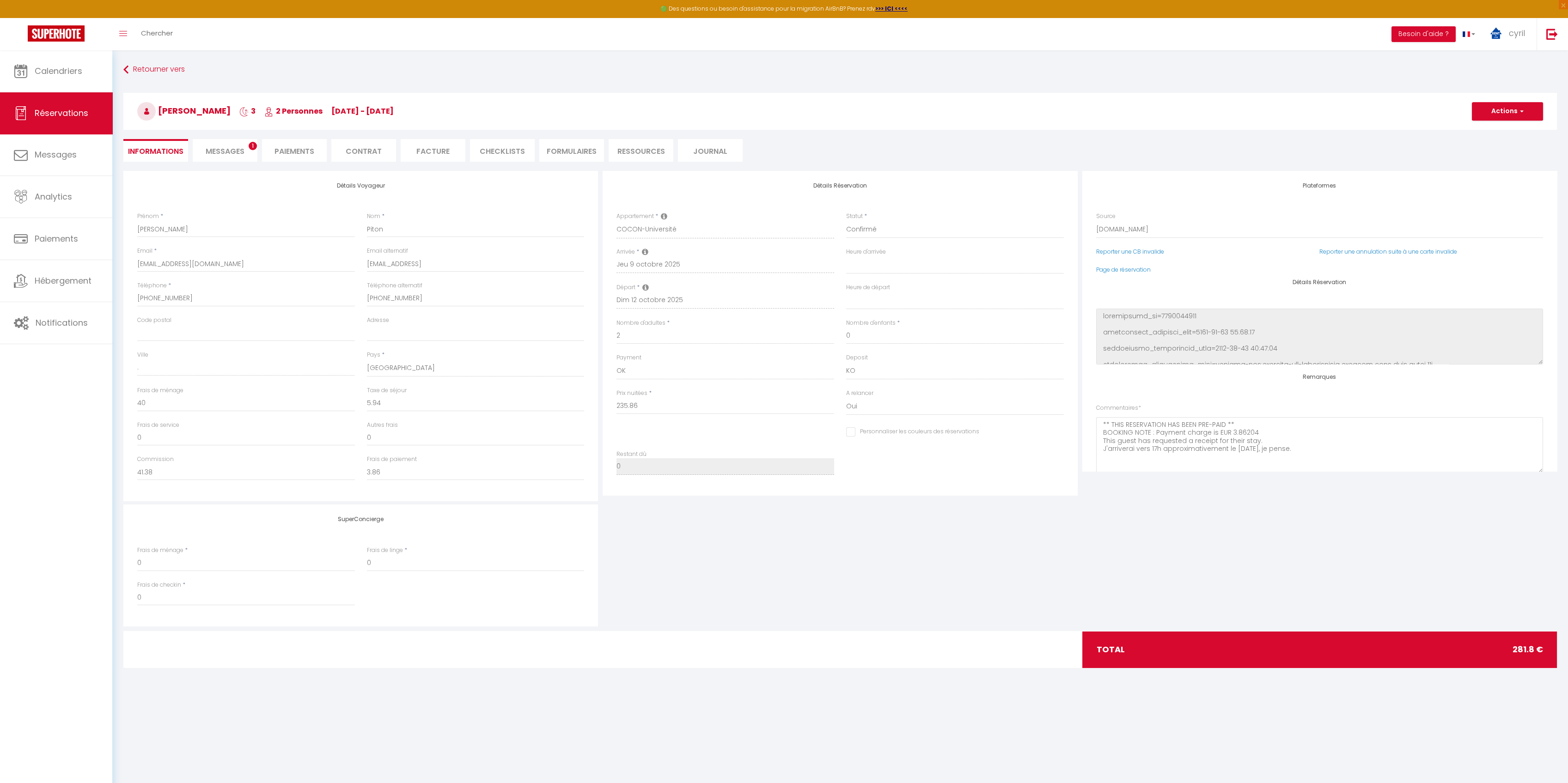
select select "17:00"
select select "09:30"
click at [226, 144] on li "Messages 1" at bounding box center [225, 150] width 65 height 23
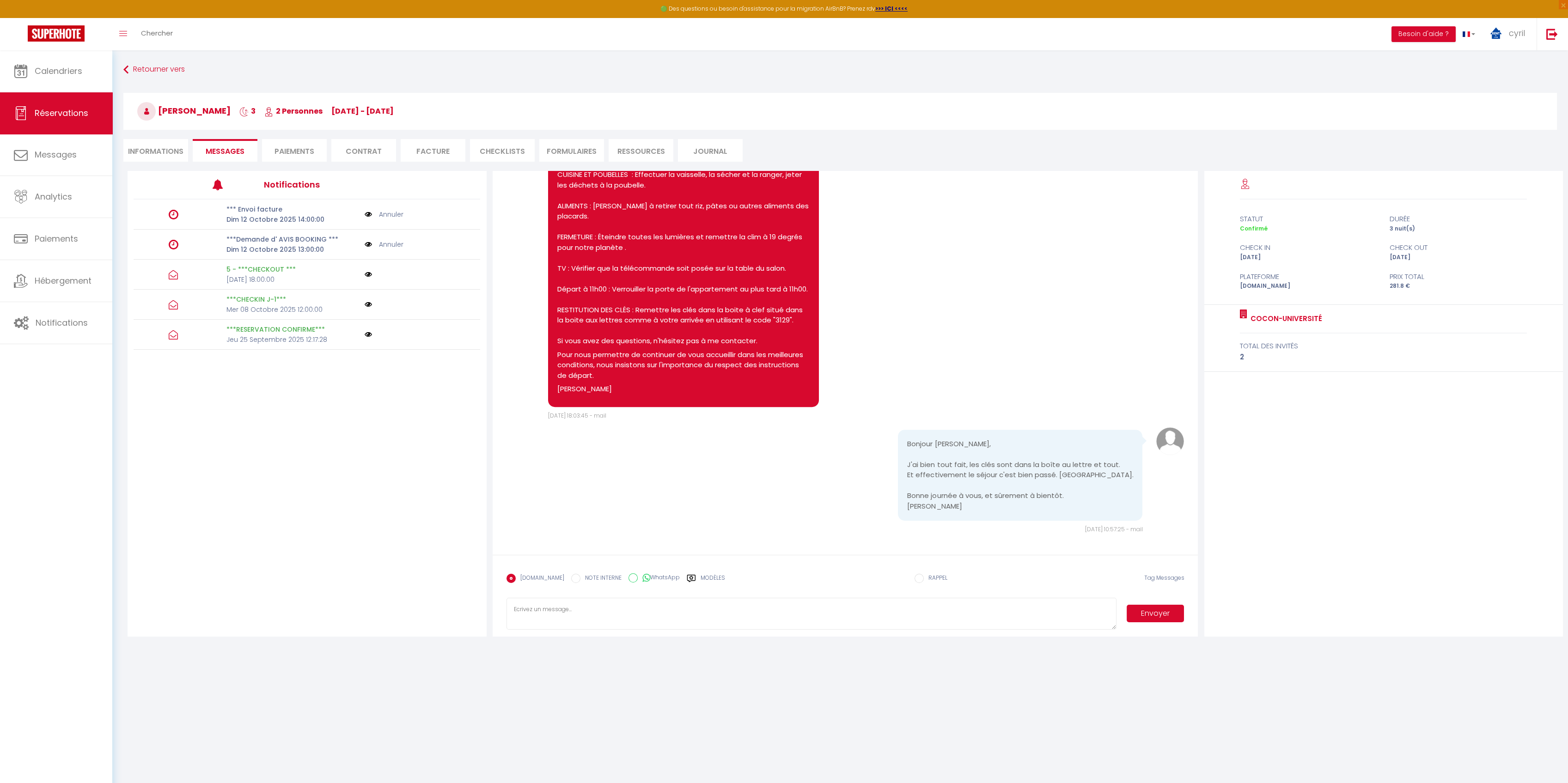
scroll to position [2188, 0]
click at [591, 607] on textarea at bounding box center [811, 614] width 610 height 32
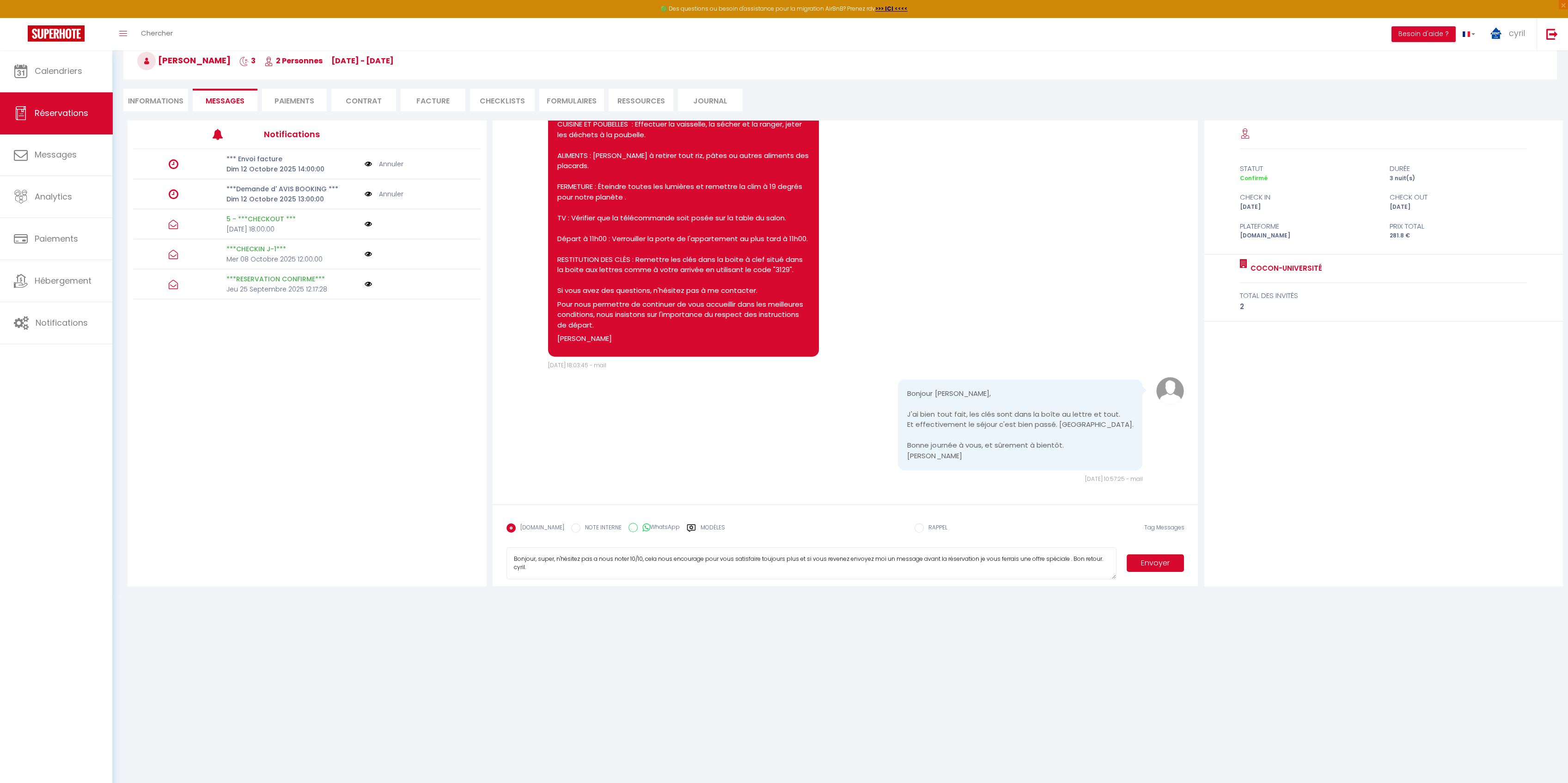
click at [917, 557] on textarea "Bonjour, super, n'hésitez pas a nous noter 10/10, cela nous encourage pour vous…" at bounding box center [811, 564] width 610 height 32
click at [1039, 562] on textarea "Bonjour, super, n'hésitez pas a nous noter 10/10, cela nous encourage pour vous…" at bounding box center [811, 564] width 610 height 32
type textarea "Bonjour, super, n'hésitez pas a nous noter 10/10, cela nous encourage pour vous…"
click at [1161, 558] on button "Envoyer" at bounding box center [1155, 563] width 57 height 17
